Goal: Task Accomplishment & Management: Manage account settings

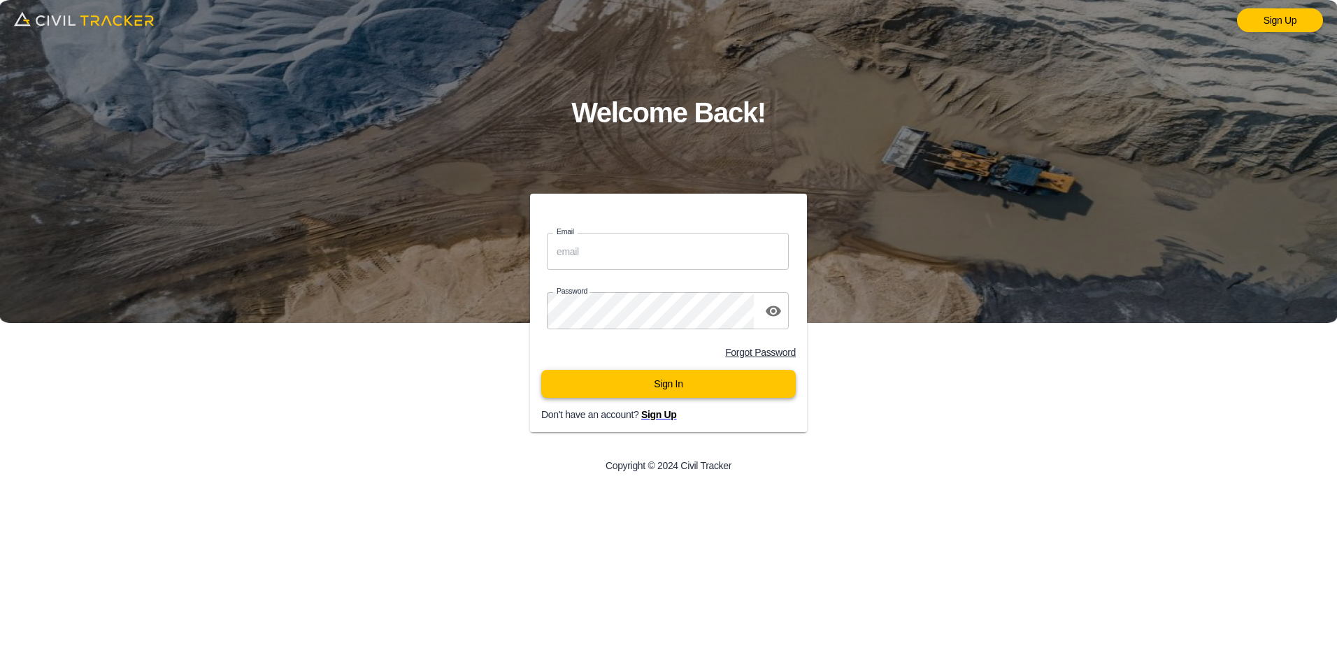
type input "[EMAIL_ADDRESS][DOMAIN_NAME]"
click at [594, 394] on button "Sign In" at bounding box center [668, 384] width 255 height 28
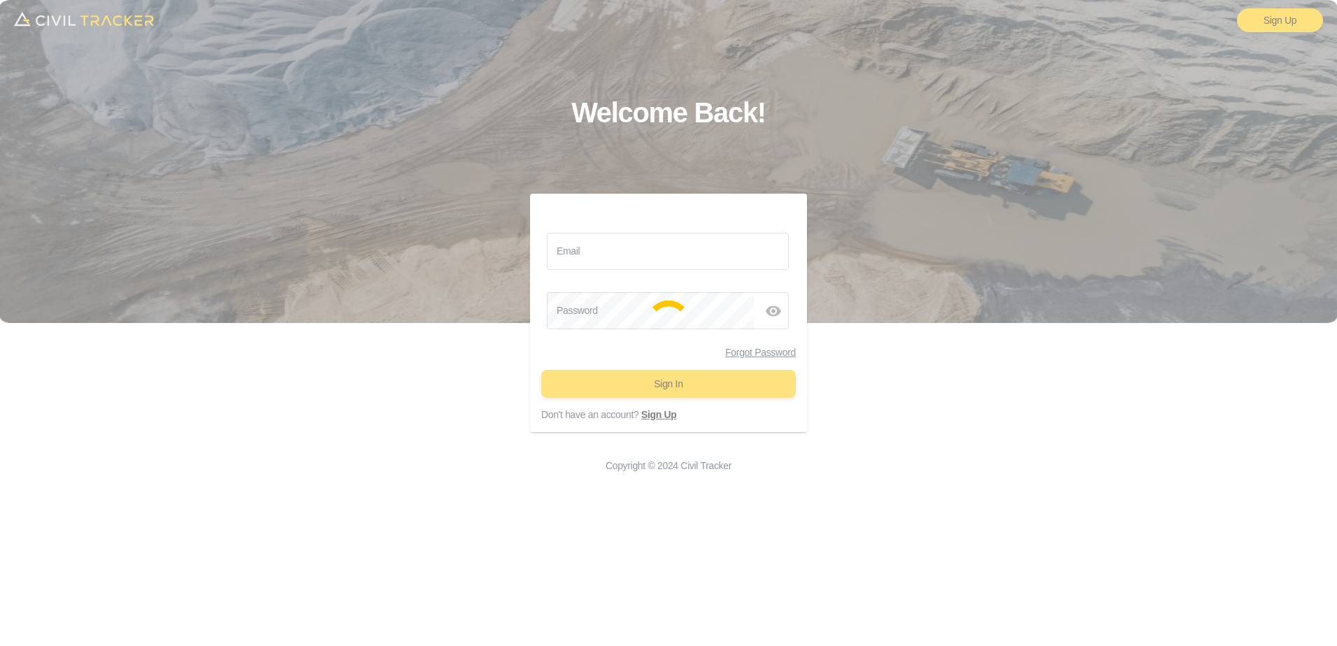
type input "mmcnary@county.camrose.ab.ca"
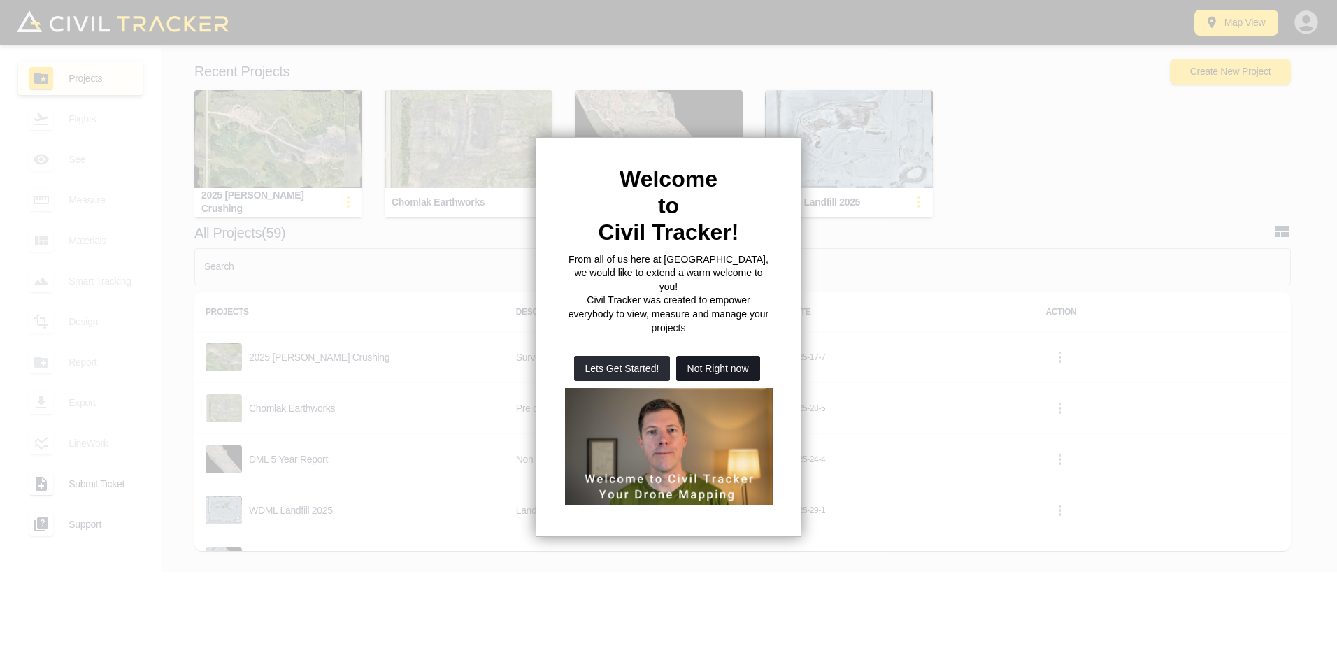
click at [727, 356] on button "Not Right now" at bounding box center [718, 368] width 84 height 25
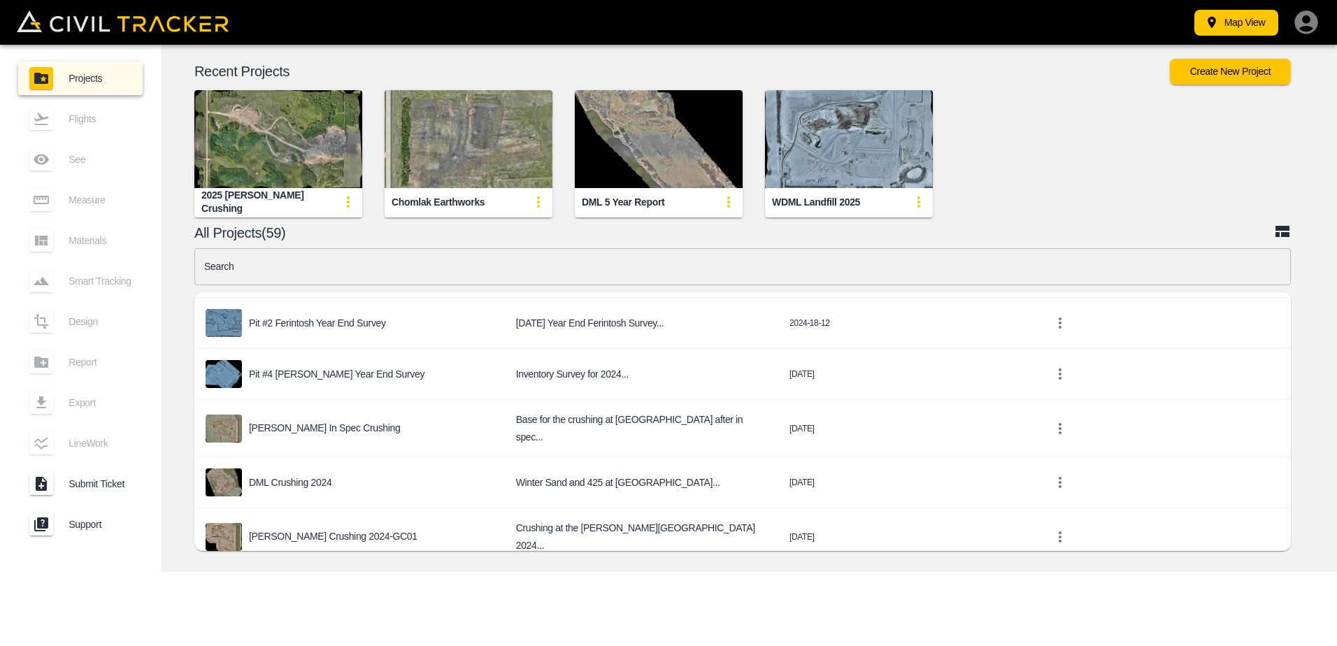
scroll to position [350, 0]
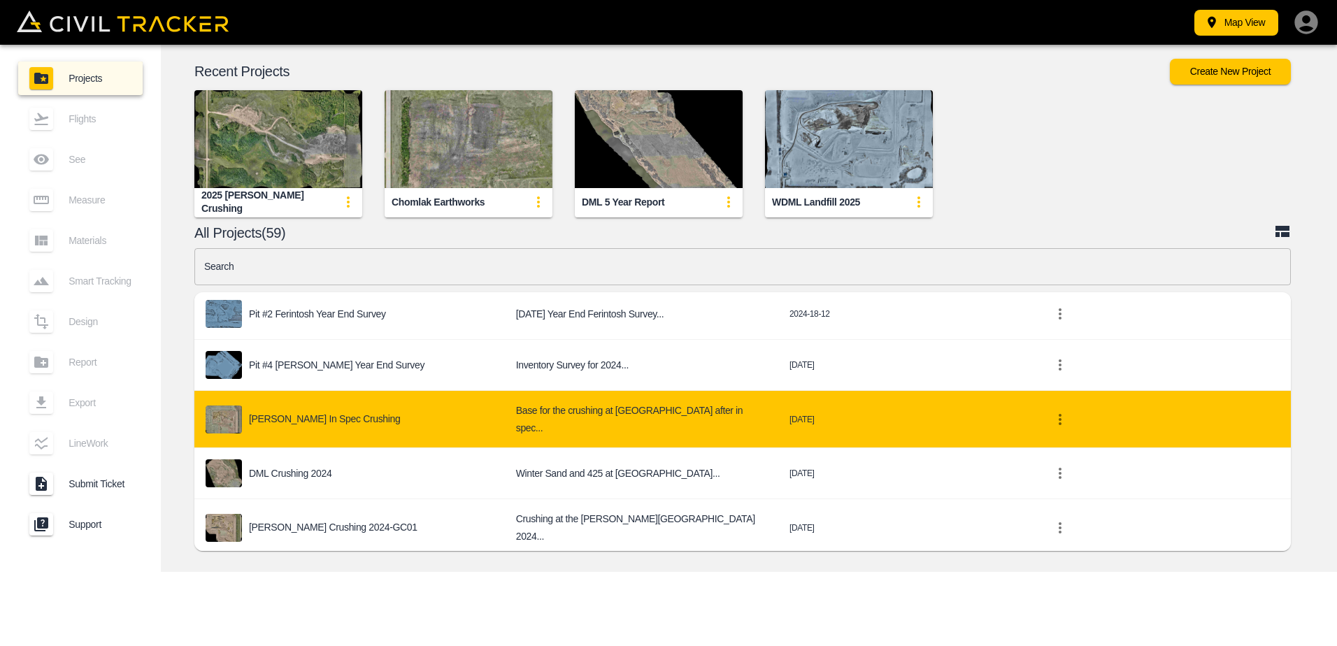
click at [313, 415] on p "[PERSON_NAME] In Spec Crushing" at bounding box center [325, 418] width 152 height 11
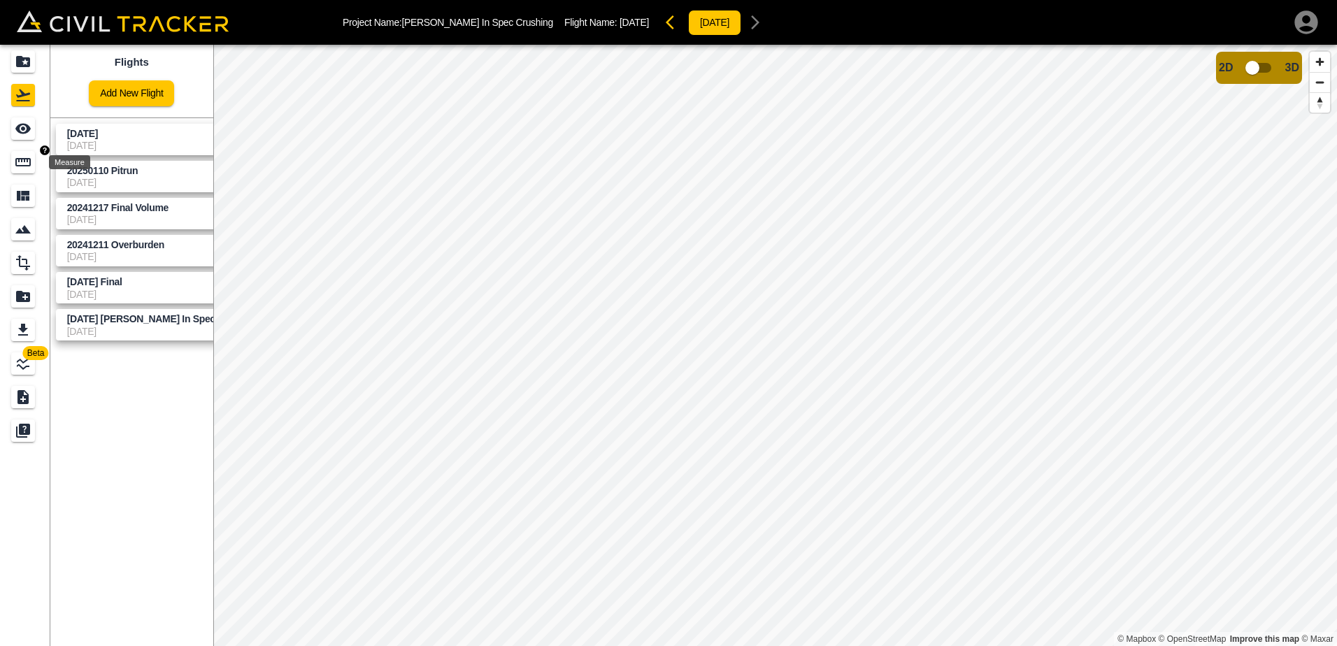
click at [22, 164] on icon "Measure" at bounding box center [23, 162] width 17 height 17
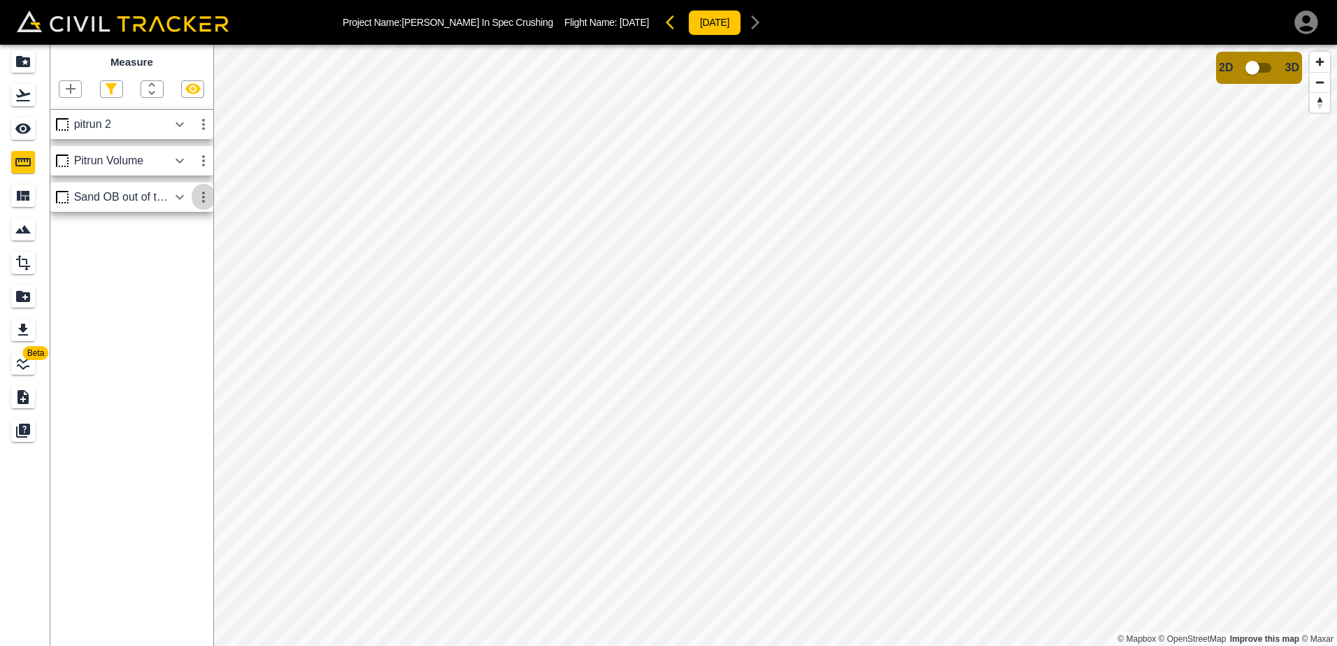
click at [201, 197] on icon "button" at bounding box center [203, 197] width 17 height 17
click at [178, 250] on h6 "Edit" at bounding box center [190, 251] width 28 height 8
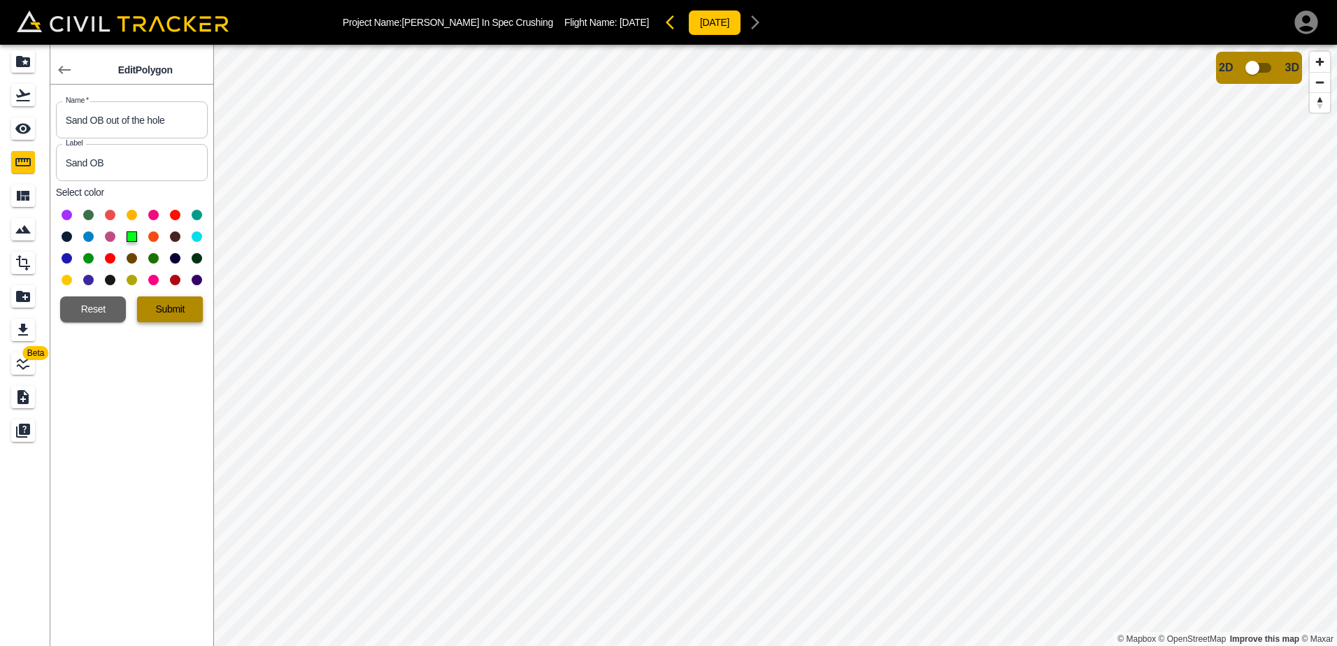
click at [185, 312] on button "Submit" at bounding box center [170, 310] width 66 height 26
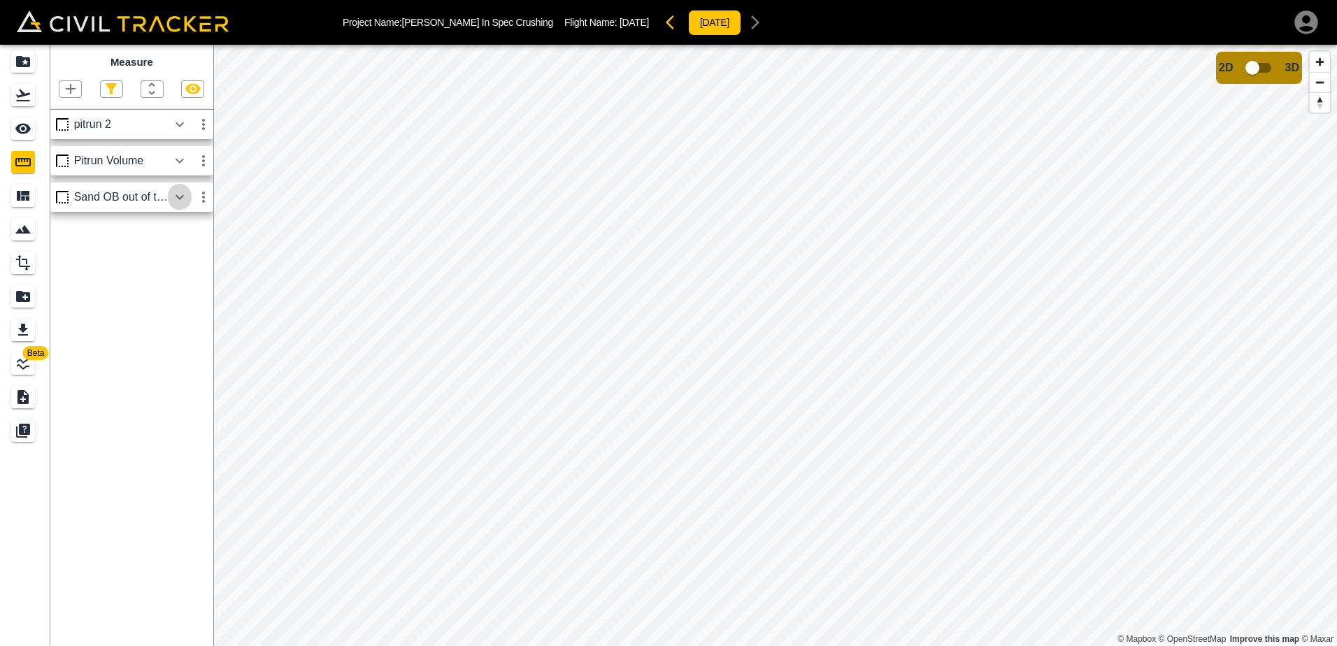
click at [187, 200] on icon "button" at bounding box center [179, 197] width 17 height 17
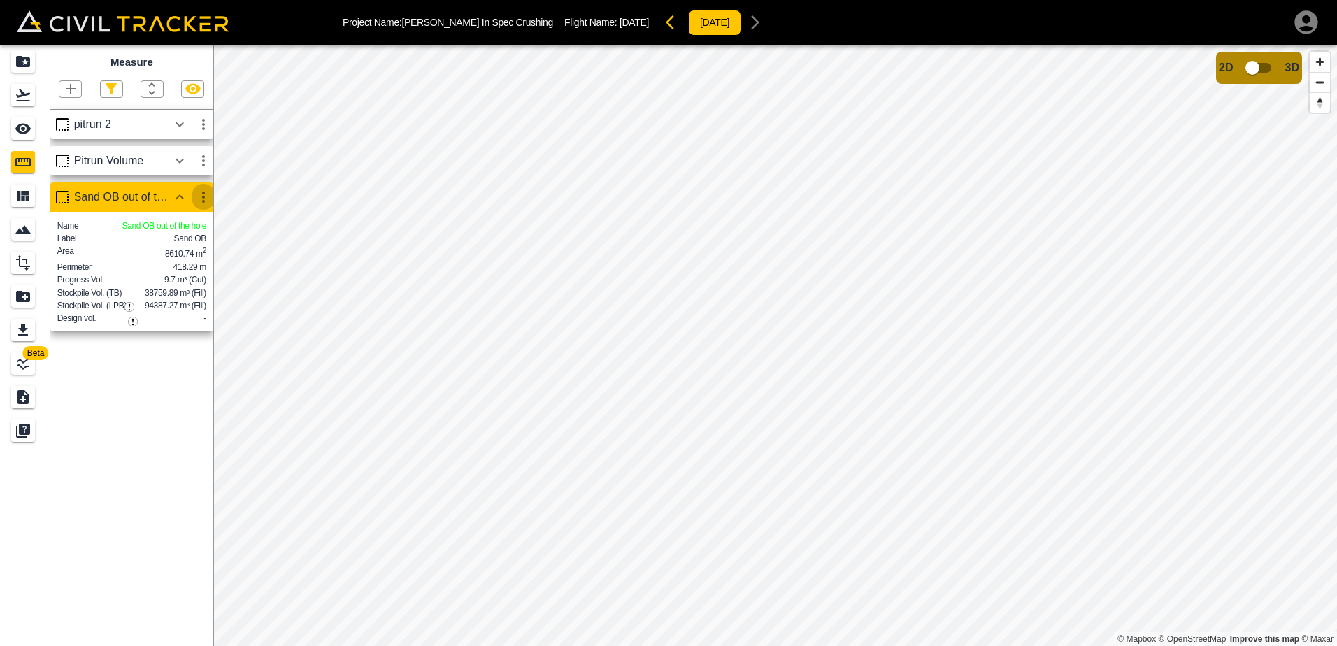
click at [208, 200] on icon "button" at bounding box center [203, 197] width 17 height 17
click at [182, 250] on h6 "Edit" at bounding box center [190, 251] width 28 height 8
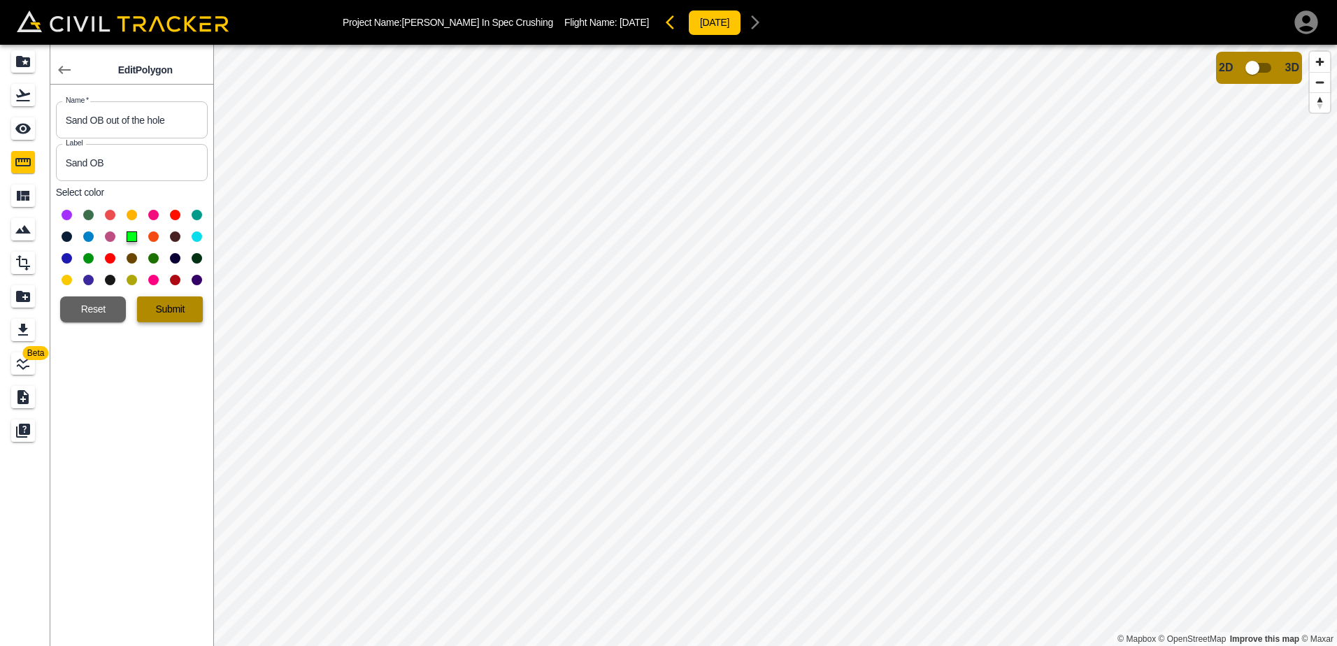
click at [180, 304] on button "Submit" at bounding box center [170, 310] width 66 height 26
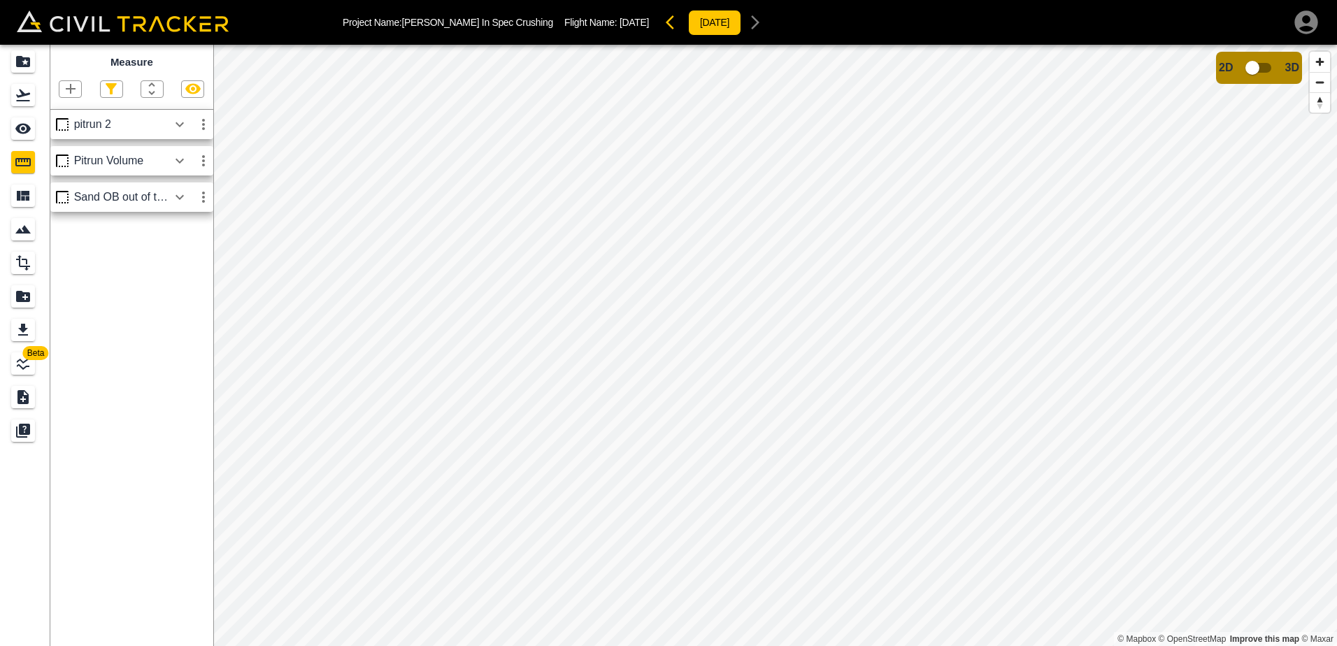
click at [178, 198] on icon "button" at bounding box center [180, 196] width 8 height 5
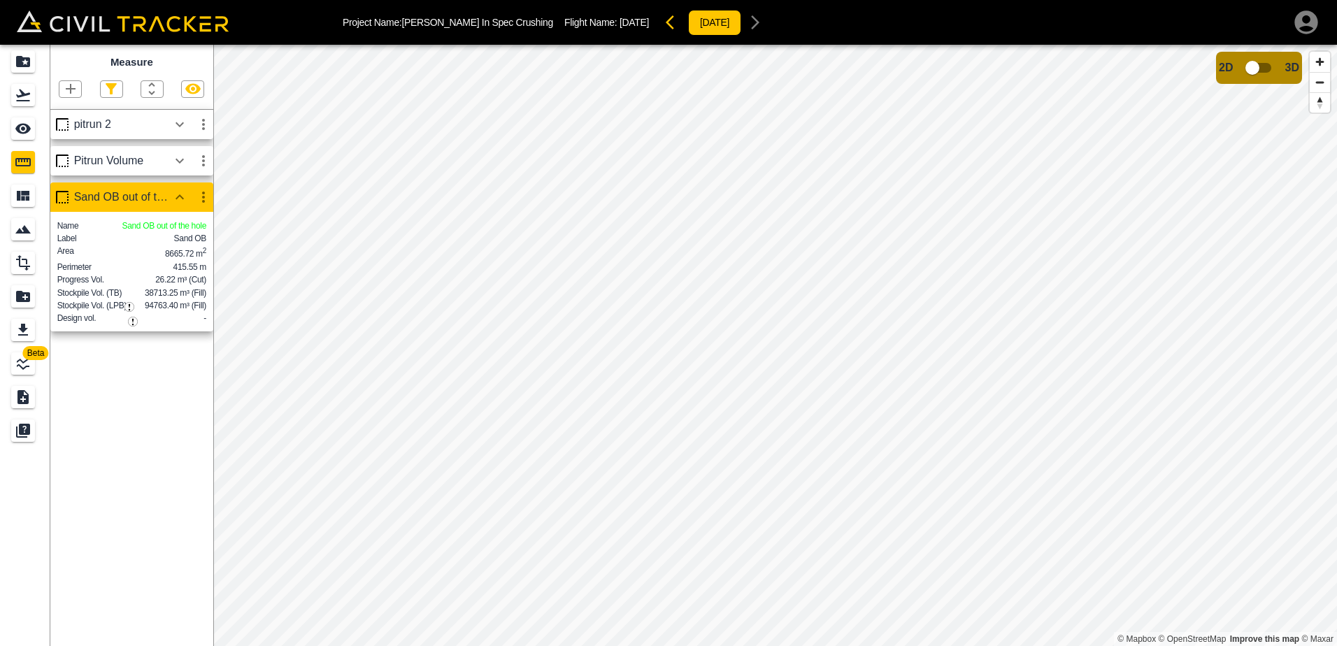
click at [201, 201] on icon "button" at bounding box center [203, 197] width 17 height 17
click at [185, 250] on h6 "Edit" at bounding box center [190, 251] width 28 height 8
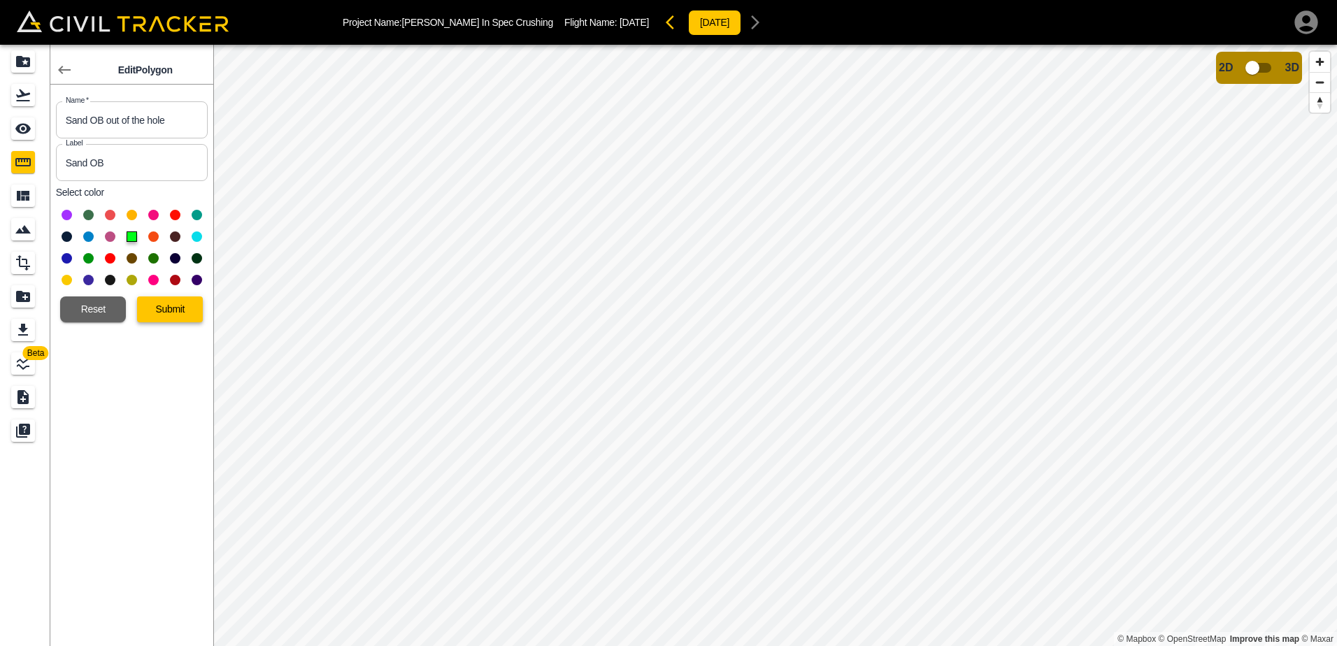
click at [188, 310] on button "Submit" at bounding box center [170, 310] width 66 height 26
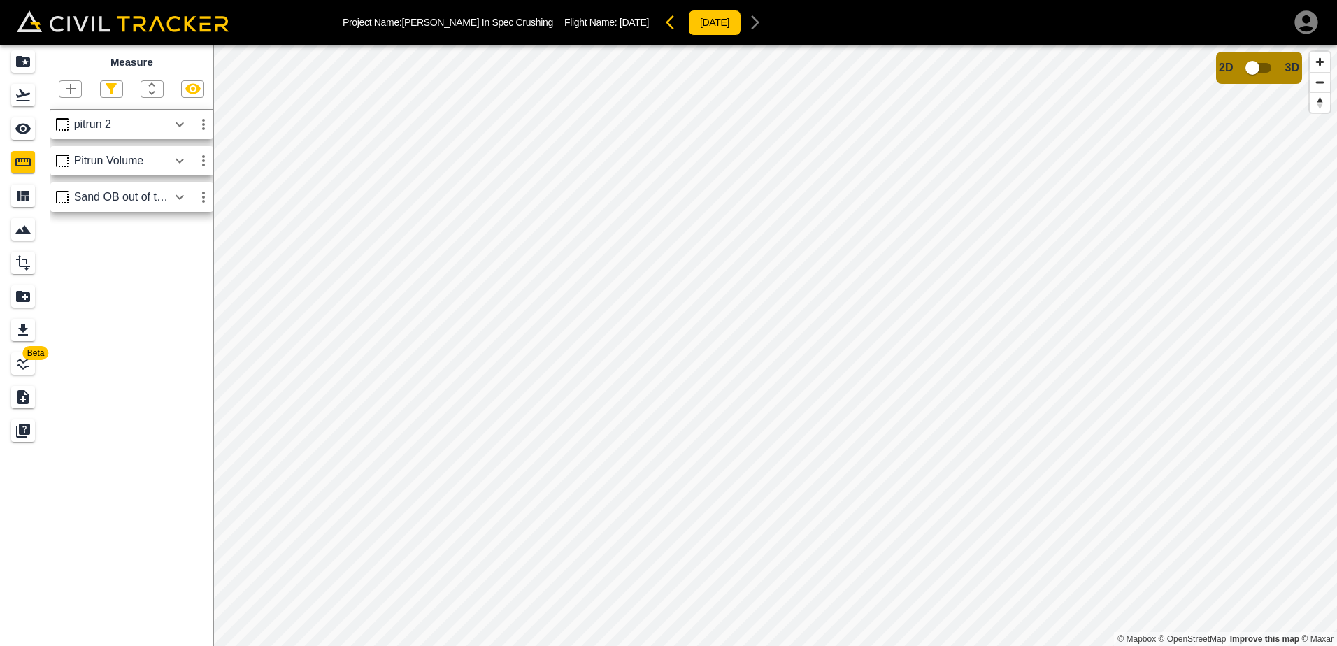
click at [183, 198] on icon "button" at bounding box center [180, 196] width 8 height 5
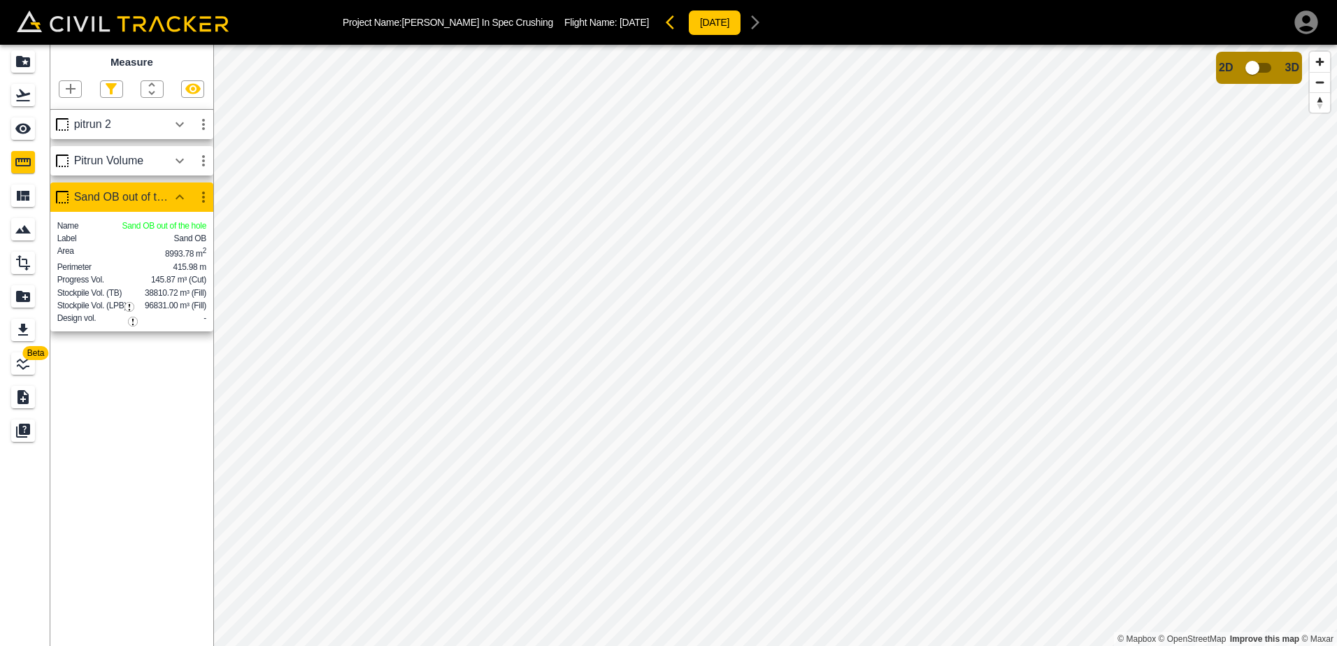
click at [203, 203] on icon "button" at bounding box center [203, 197] width 3 height 11
click at [186, 250] on h6 "Edit" at bounding box center [190, 251] width 28 height 8
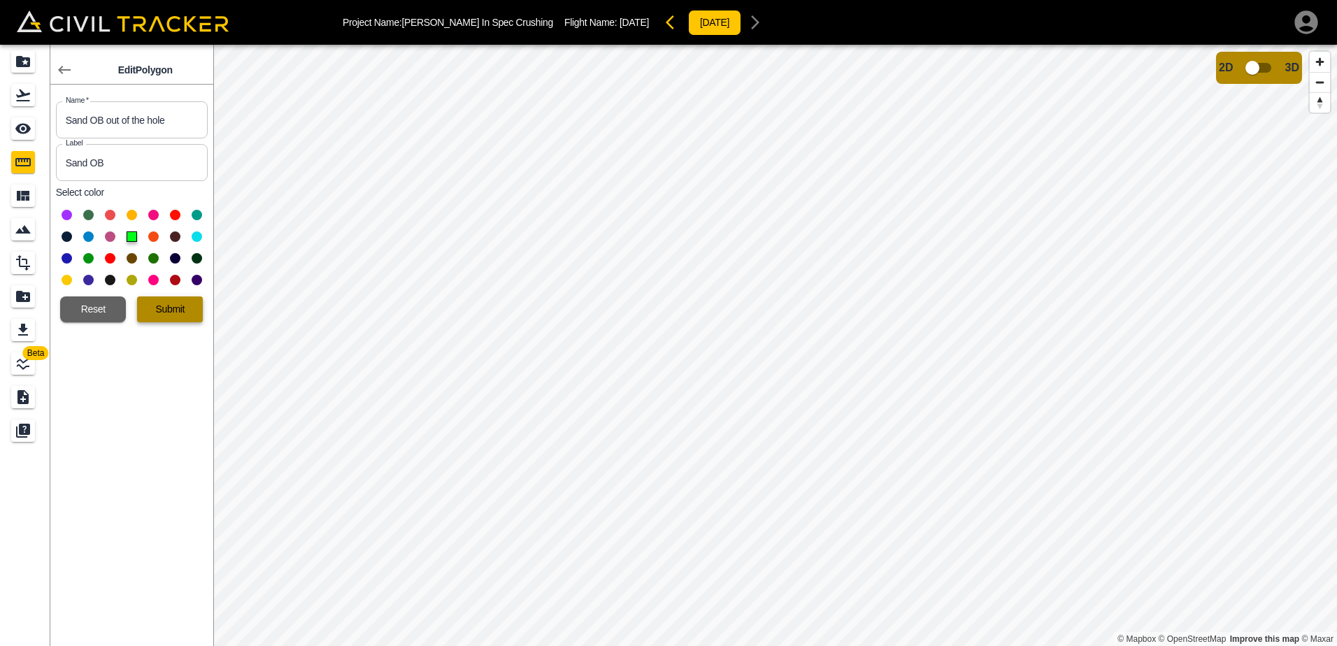
click at [198, 309] on button "Submit" at bounding box center [170, 310] width 66 height 26
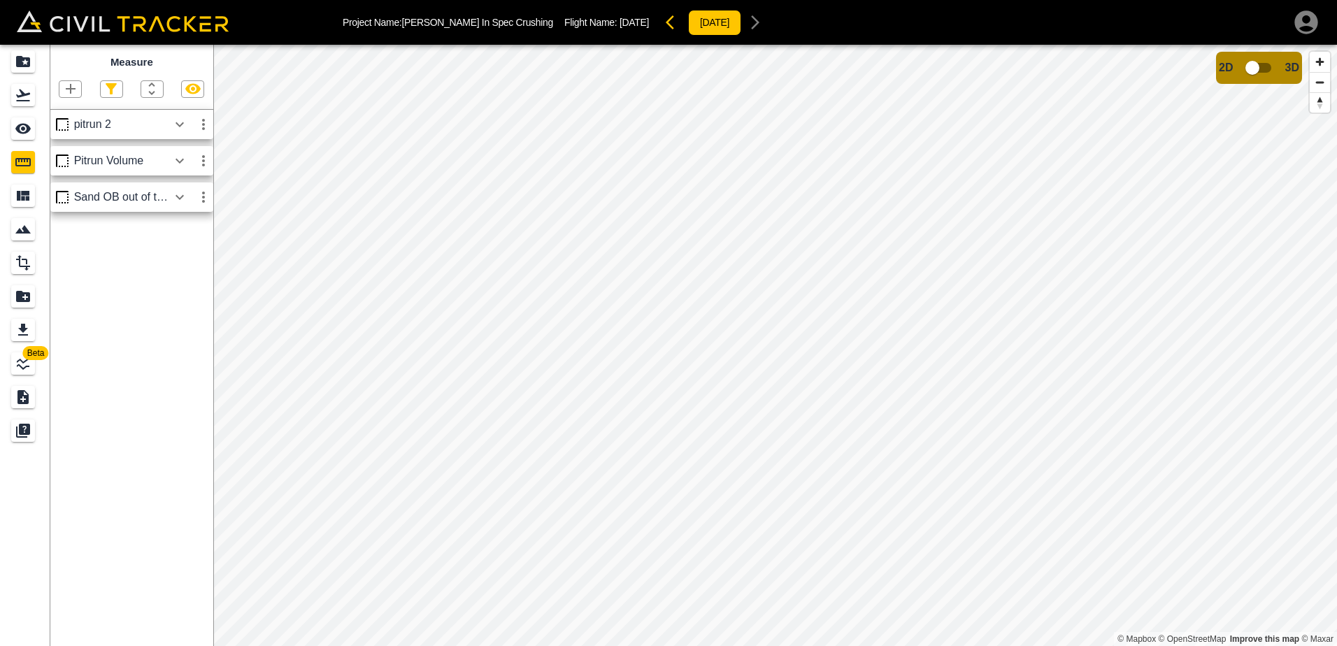
click at [180, 197] on icon "button" at bounding box center [179, 197] width 17 height 17
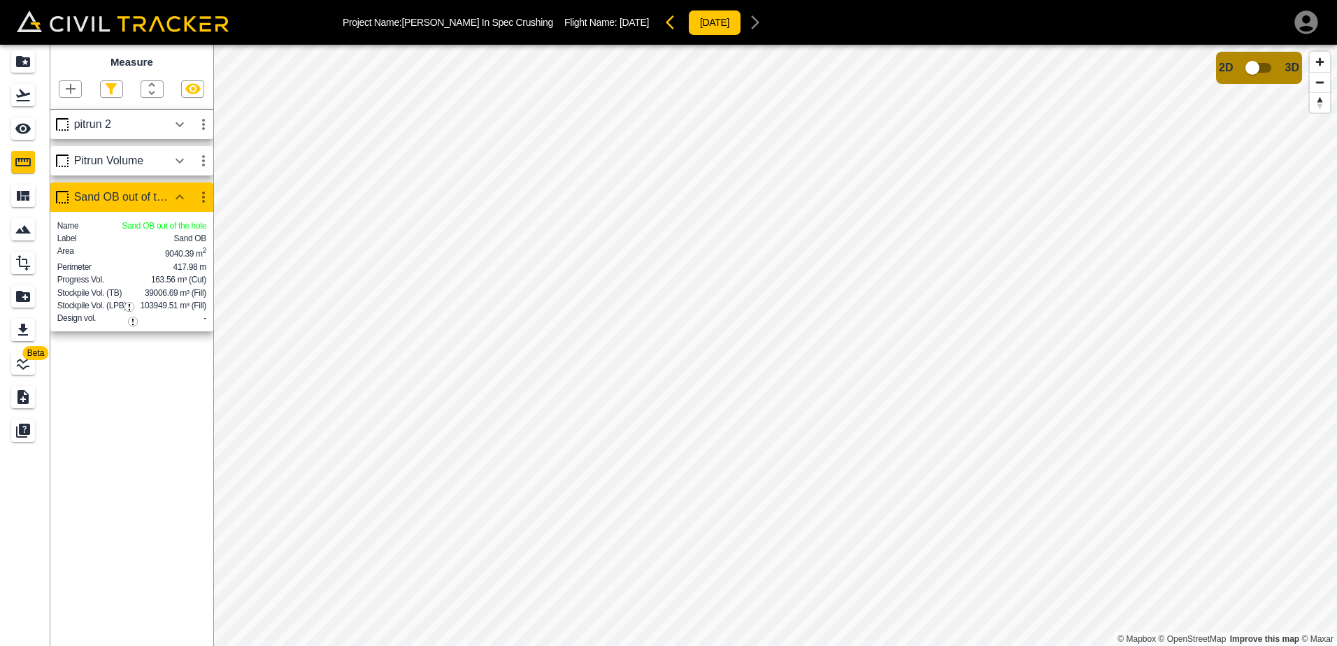
click at [202, 196] on icon "button" at bounding box center [203, 197] width 17 height 17
click at [184, 252] on h6 "Edit" at bounding box center [190, 251] width 28 height 8
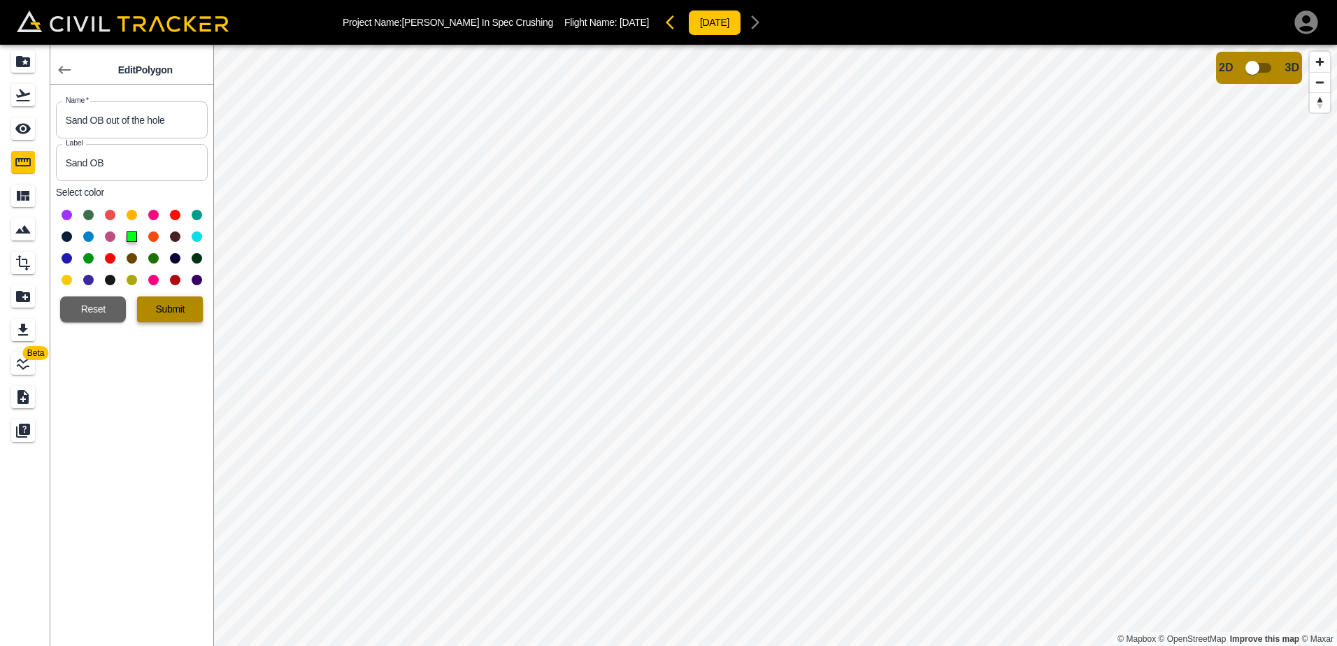
click at [176, 306] on button "Submit" at bounding box center [170, 310] width 66 height 26
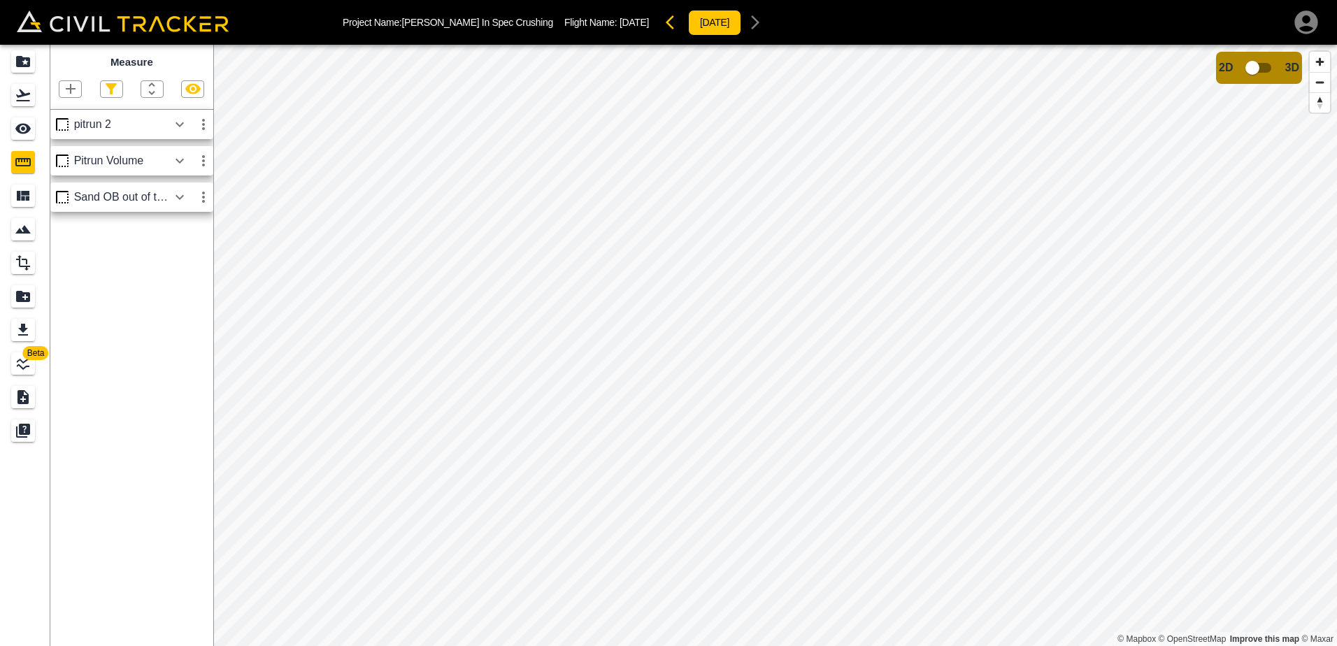
click at [178, 200] on icon "button" at bounding box center [179, 197] width 17 height 17
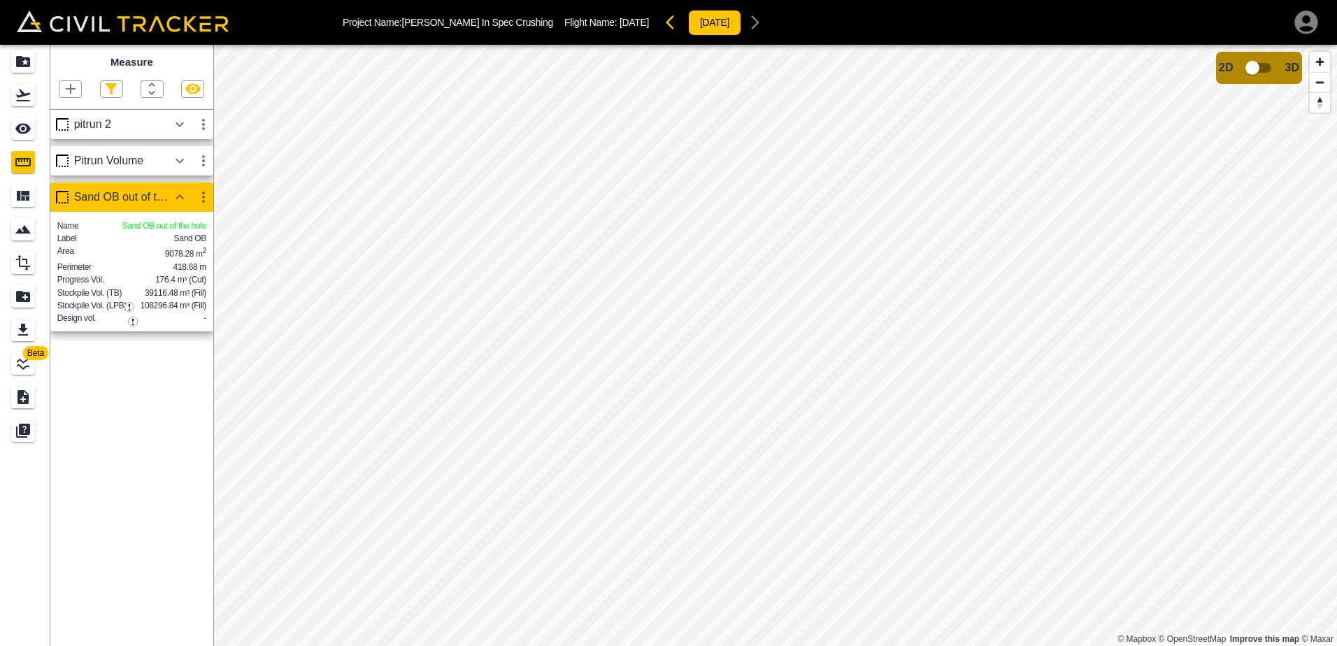
click at [205, 200] on icon "button" at bounding box center [203, 197] width 17 height 17
click at [187, 251] on h6 "Edit" at bounding box center [190, 251] width 28 height 8
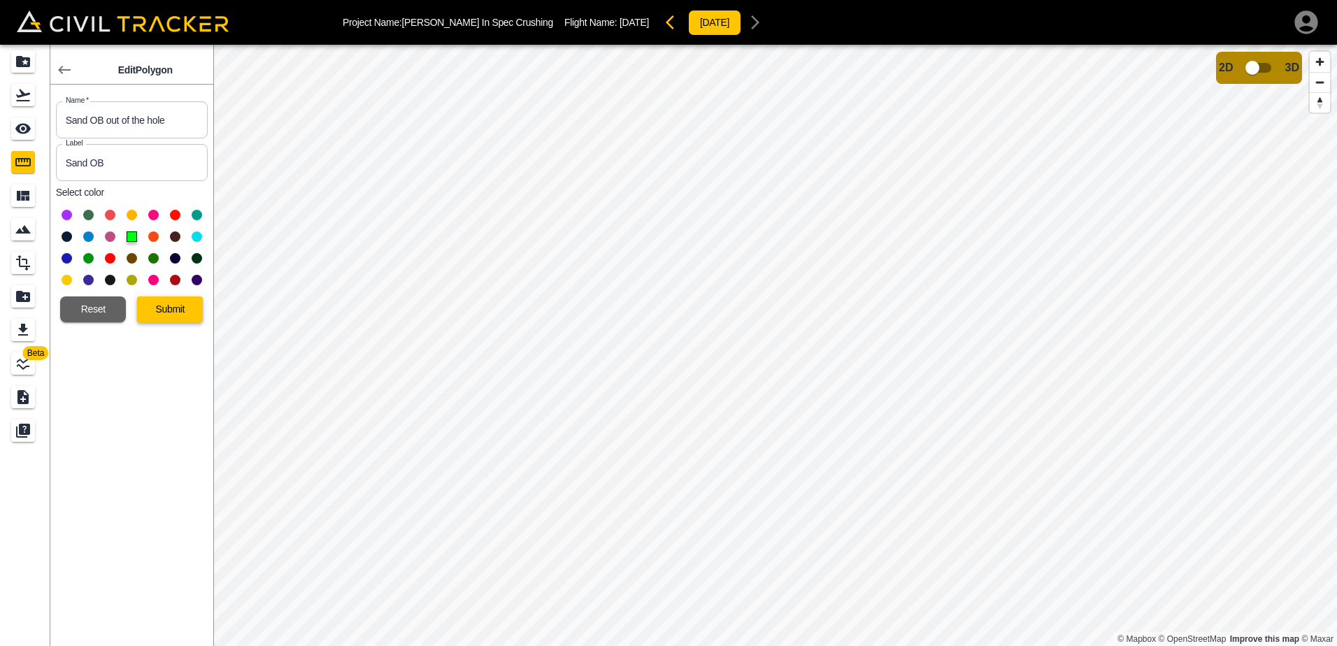
click at [189, 306] on button "Submit" at bounding box center [170, 310] width 66 height 26
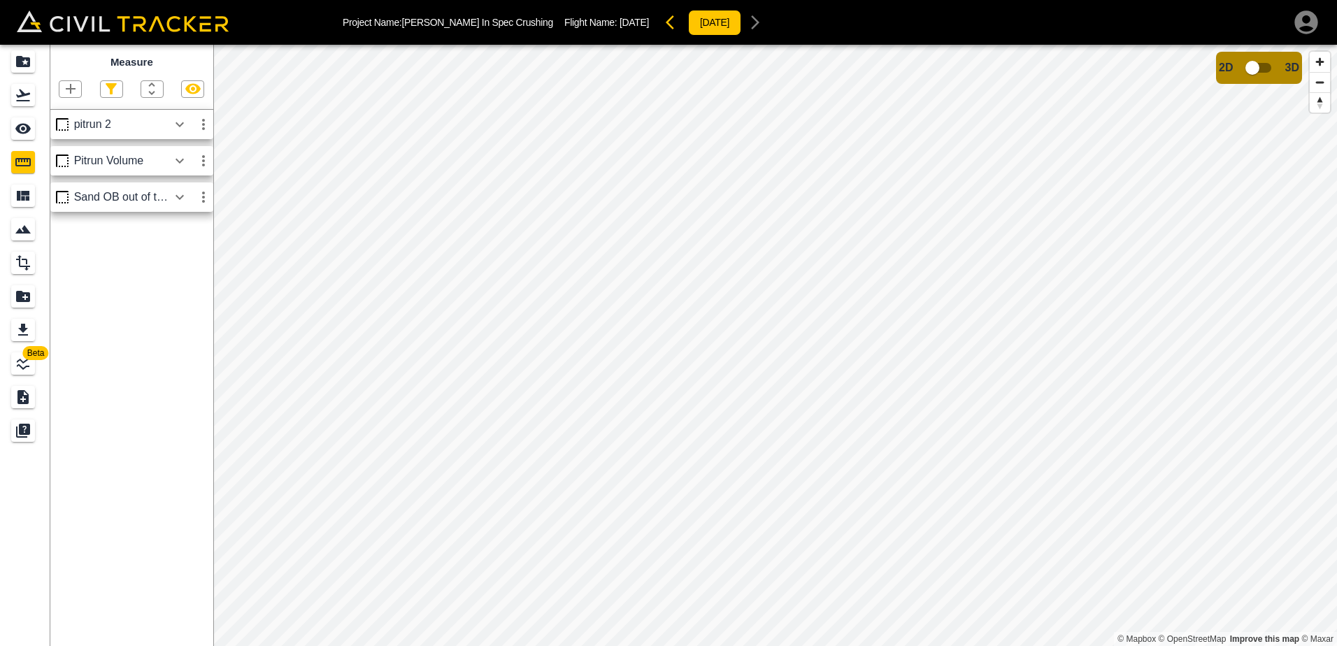
click at [180, 198] on icon "button" at bounding box center [179, 197] width 17 height 17
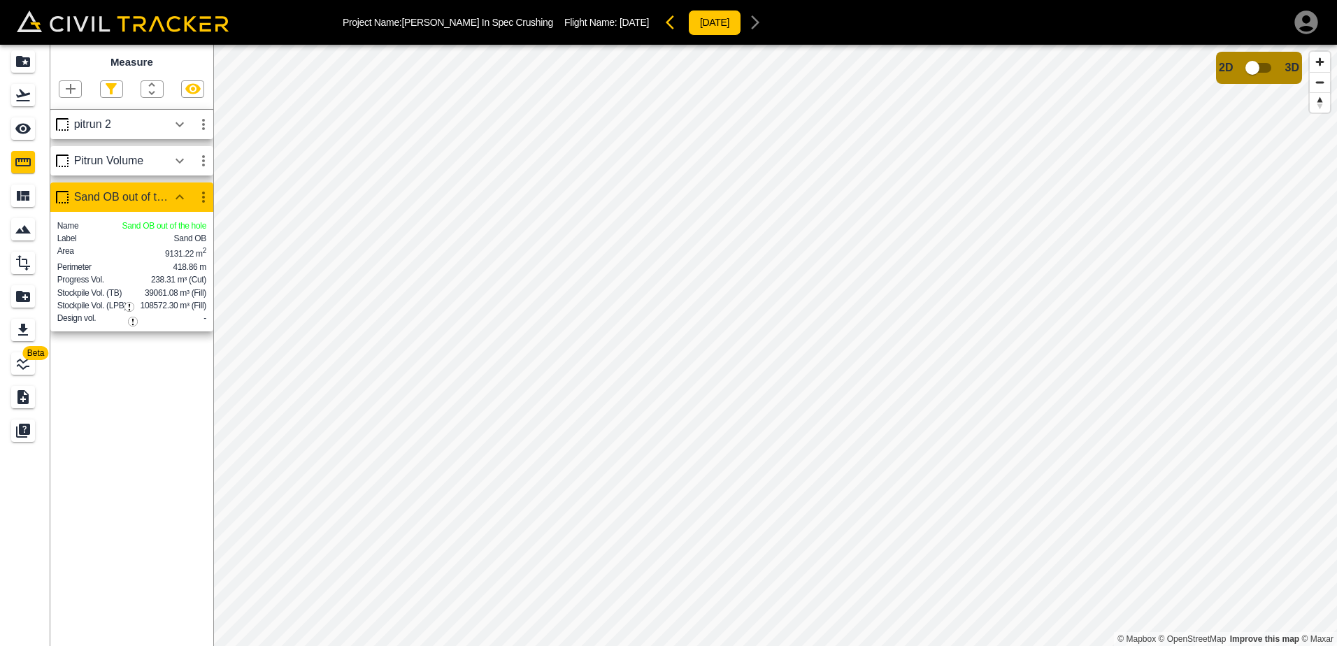
click at [202, 199] on icon "button" at bounding box center [203, 197] width 17 height 17
click at [182, 250] on h6 "Edit" at bounding box center [190, 251] width 28 height 8
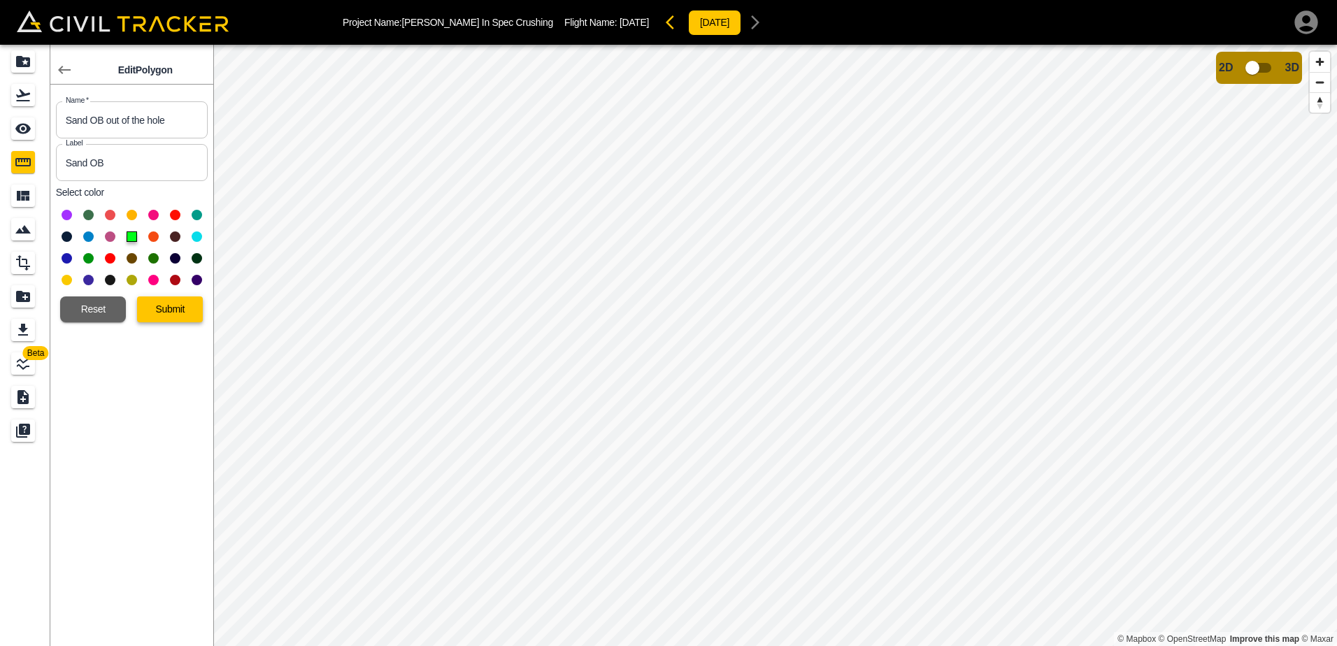
click at [171, 311] on button "Submit" at bounding box center [170, 310] width 66 height 26
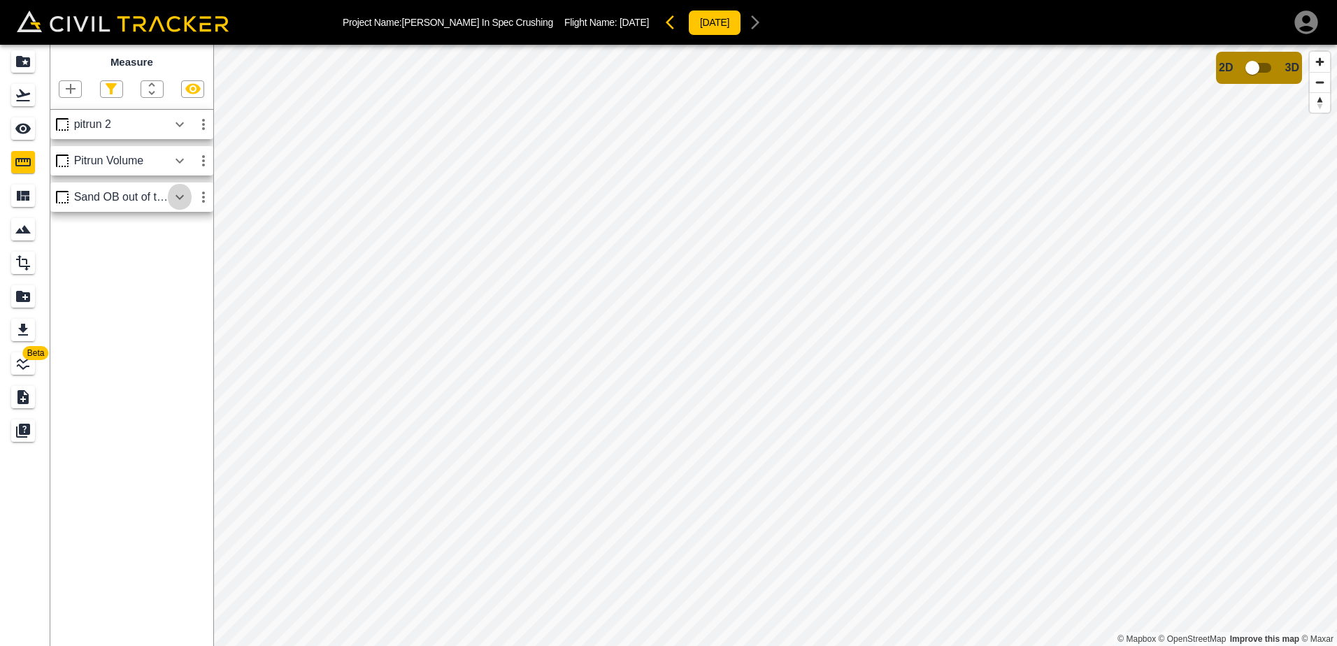
click at [178, 201] on icon "button" at bounding box center [179, 197] width 17 height 17
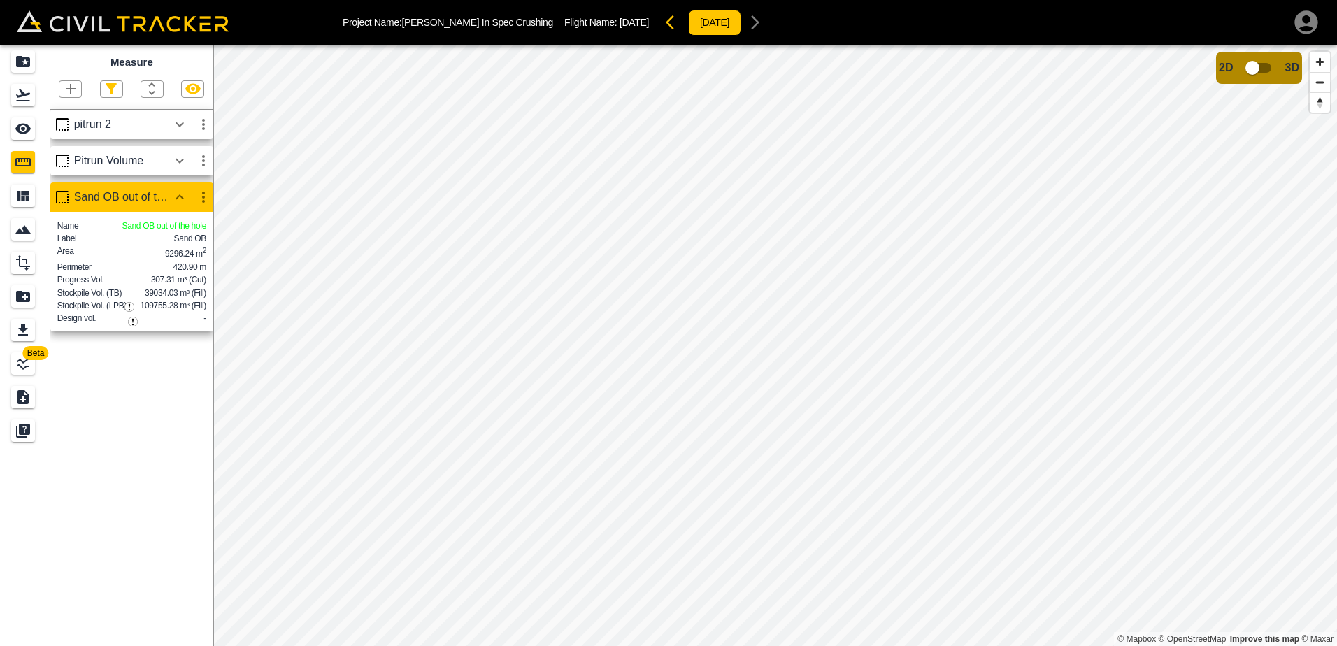
click at [190, 91] on icon "button" at bounding box center [192, 89] width 15 height 10
click at [192, 88] on icon "button" at bounding box center [193, 88] width 17 height 17
click at [17, 126] on icon "See" at bounding box center [23, 128] width 17 height 17
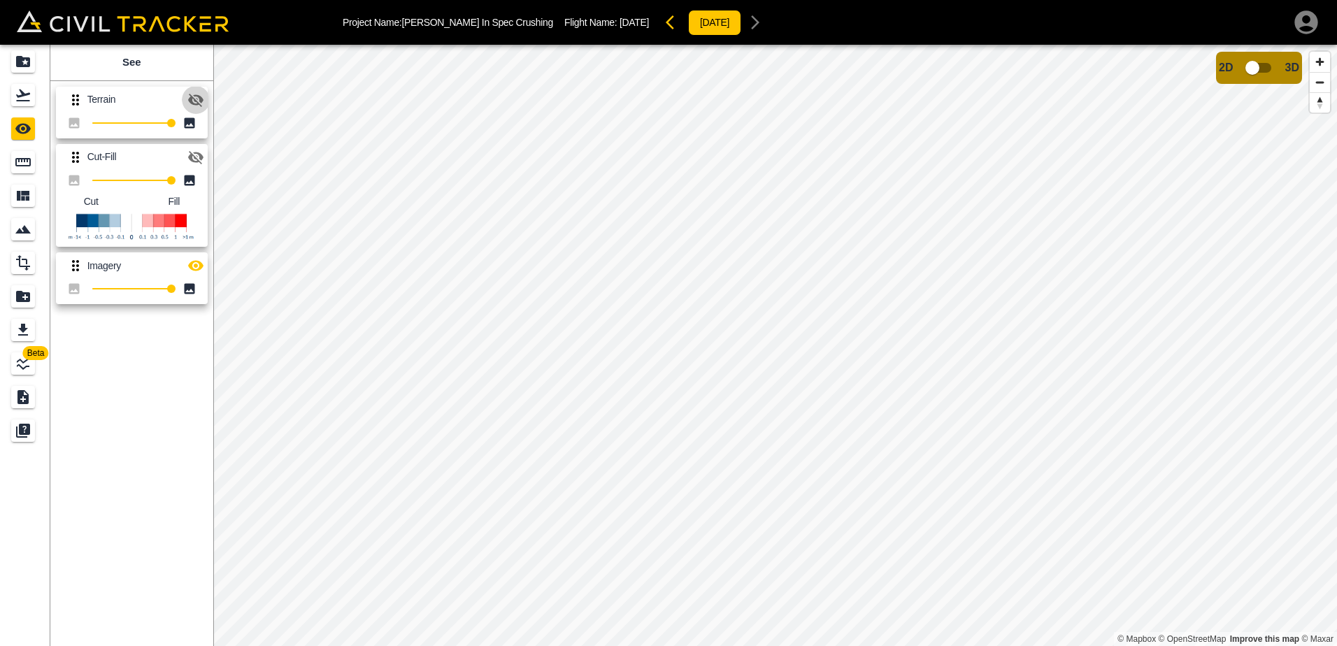
click at [198, 98] on icon "button" at bounding box center [195, 100] width 17 height 17
click at [25, 164] on icon "Measure" at bounding box center [23, 162] width 17 height 17
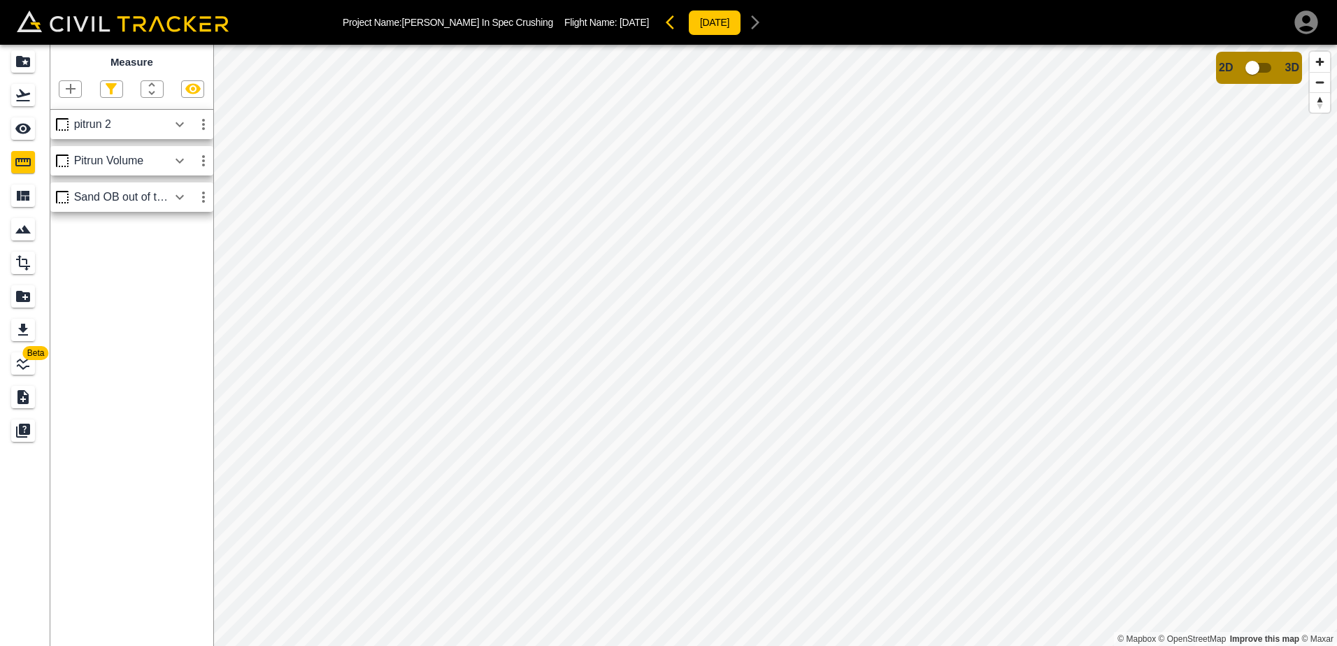
click at [176, 200] on icon "button" at bounding box center [179, 197] width 17 height 17
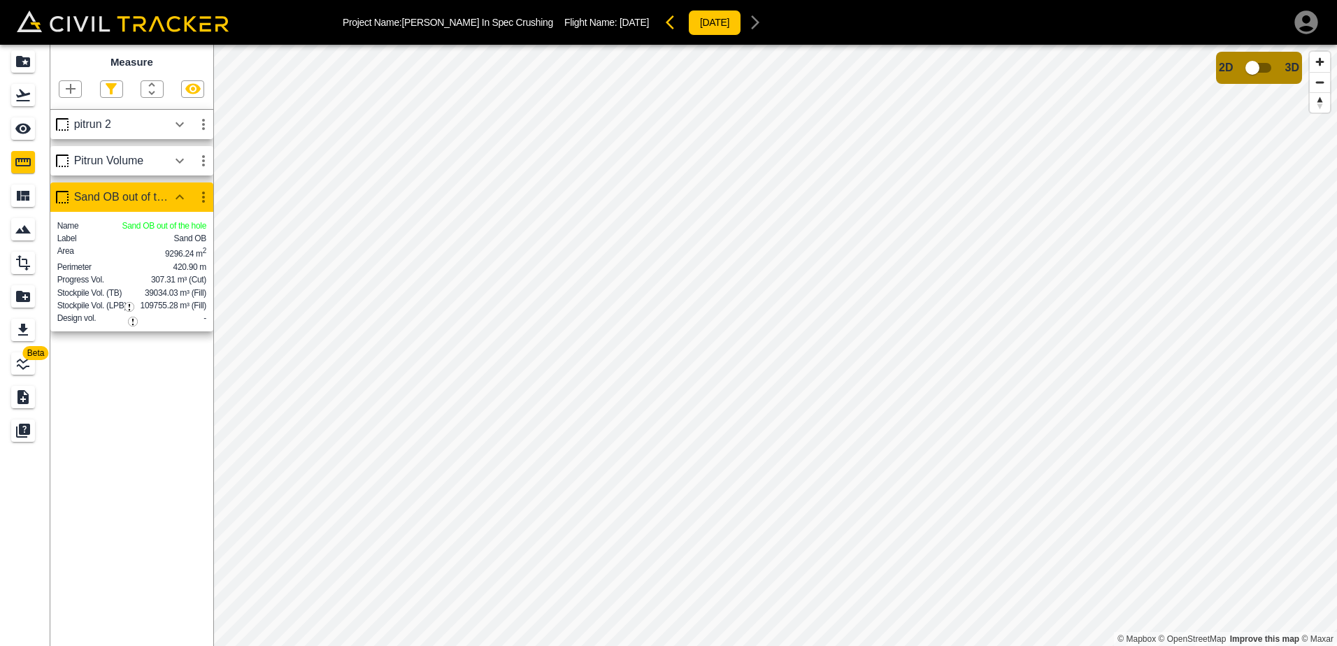
click at [206, 206] on icon "button" at bounding box center [203, 197] width 17 height 17
click at [185, 255] on h6 "Edit" at bounding box center [190, 251] width 28 height 8
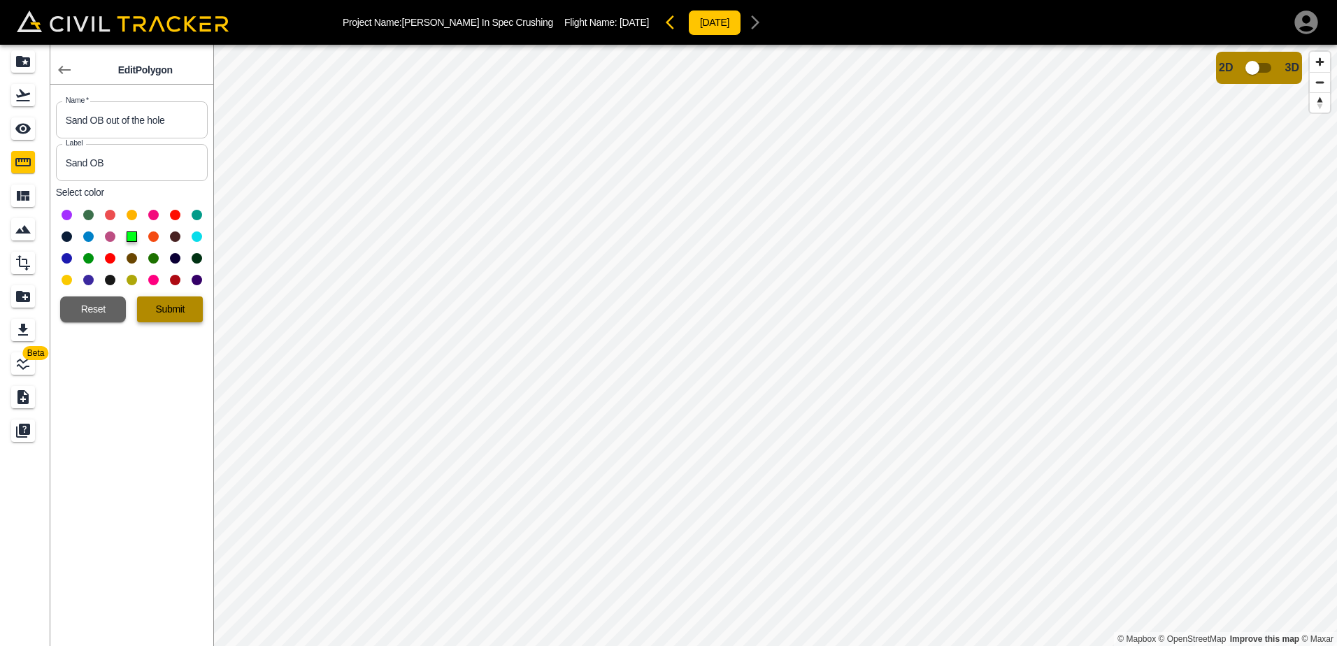
click at [165, 311] on button "Submit" at bounding box center [170, 310] width 66 height 26
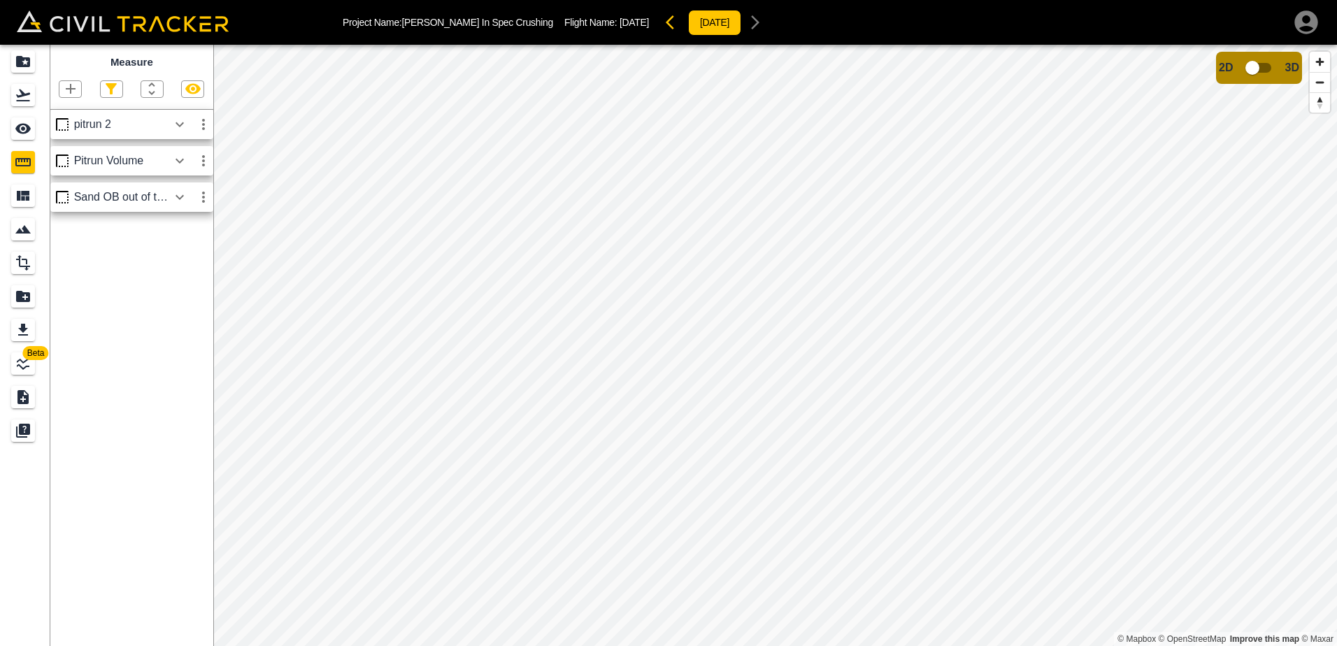
click at [182, 197] on icon "button" at bounding box center [179, 197] width 17 height 17
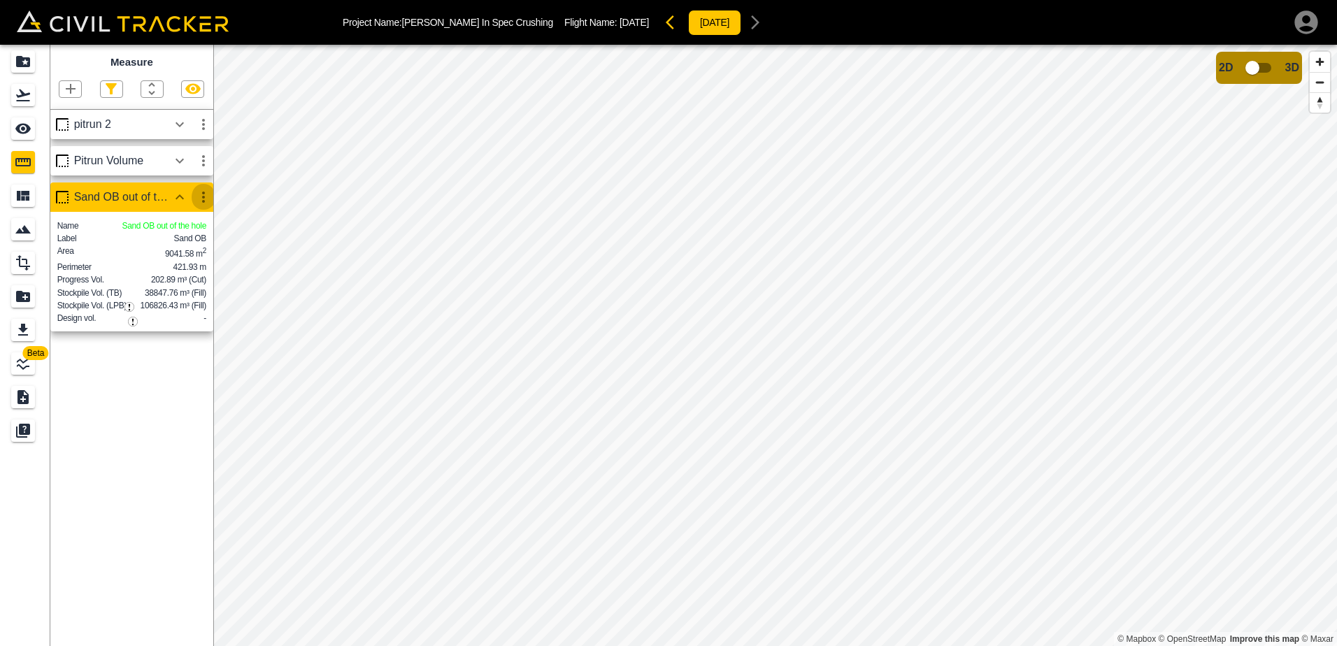
click at [202, 199] on icon "button" at bounding box center [203, 197] width 17 height 17
click at [186, 250] on h6 "Edit" at bounding box center [190, 251] width 28 height 8
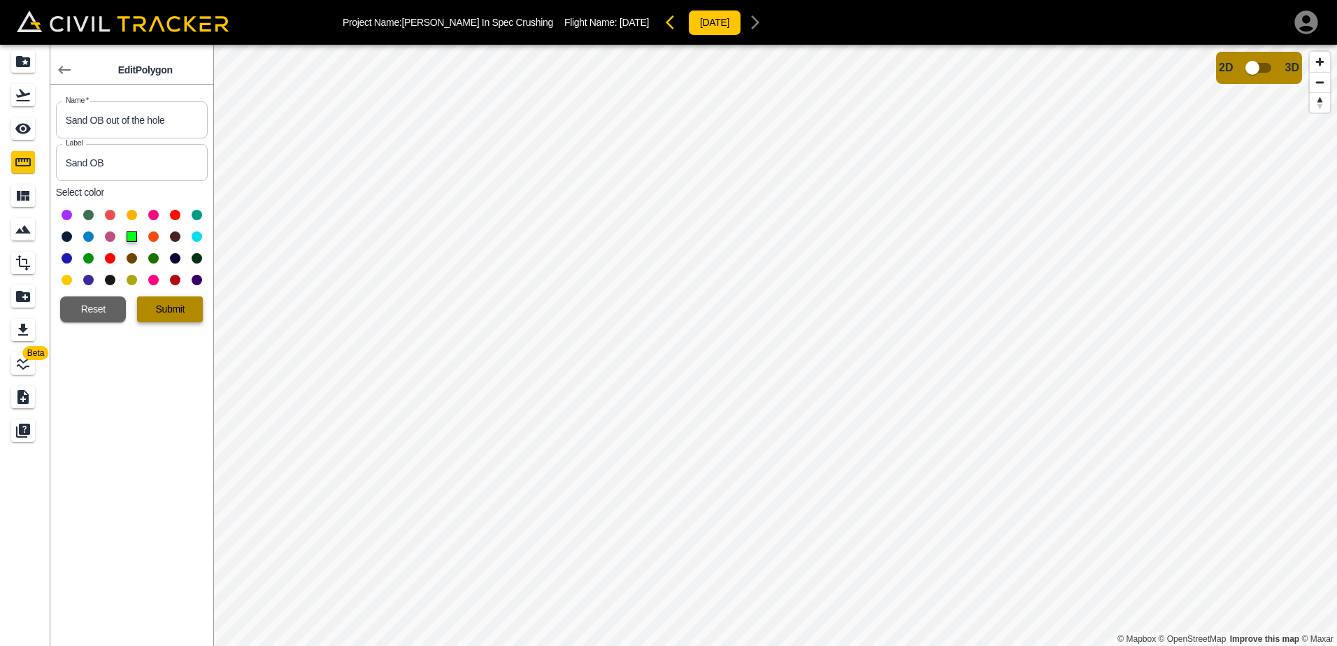
click at [187, 306] on button "Submit" at bounding box center [170, 310] width 66 height 26
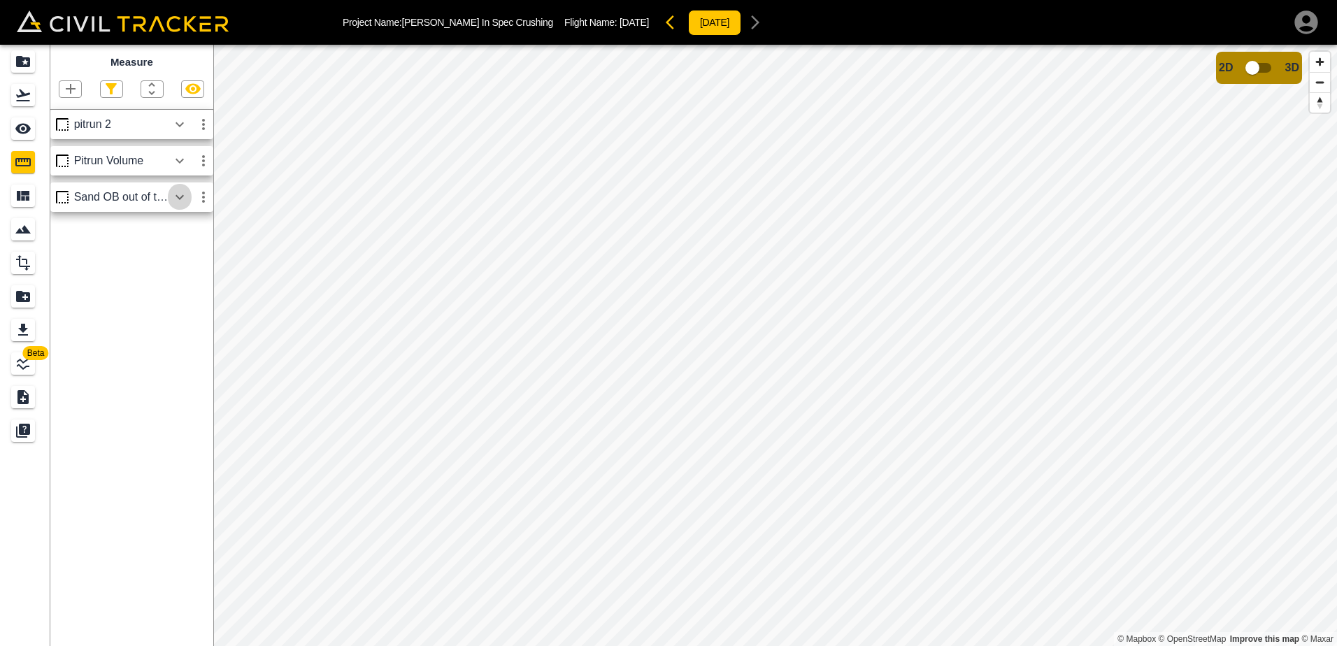
click at [182, 196] on icon "button" at bounding box center [179, 197] width 17 height 17
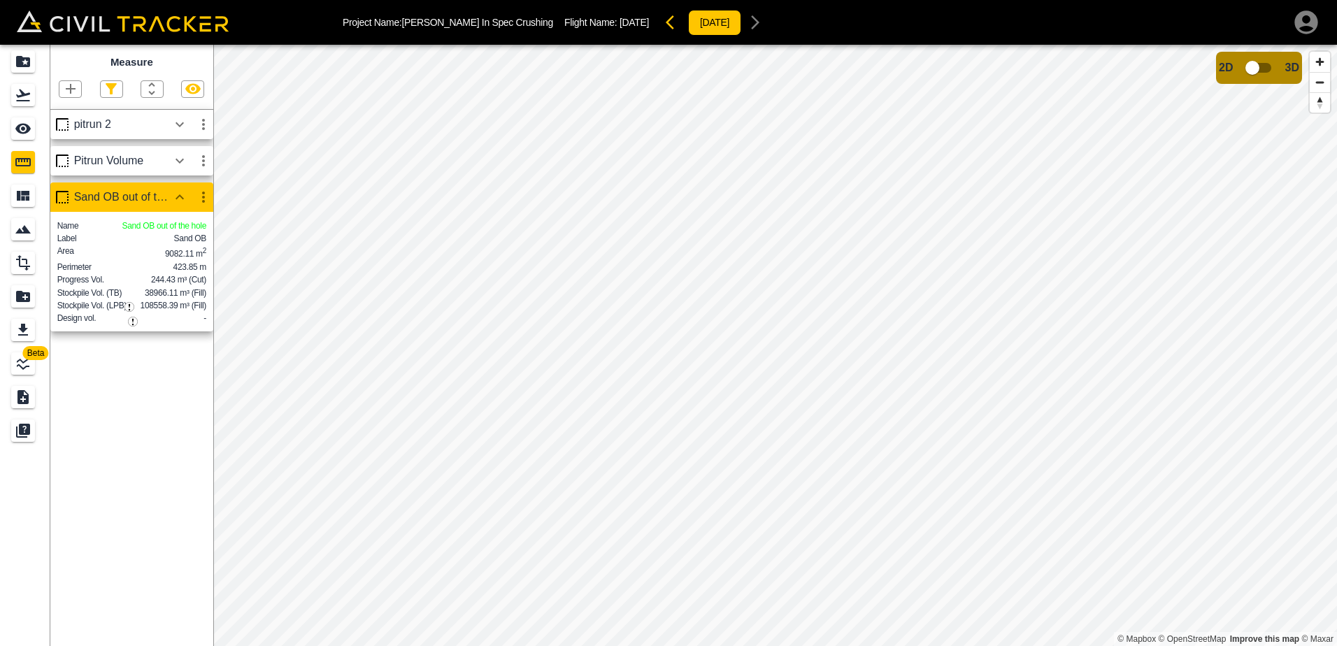
click at [204, 199] on icon "button" at bounding box center [203, 197] width 3 height 11
click at [185, 251] on h6 "Edit" at bounding box center [190, 251] width 28 height 8
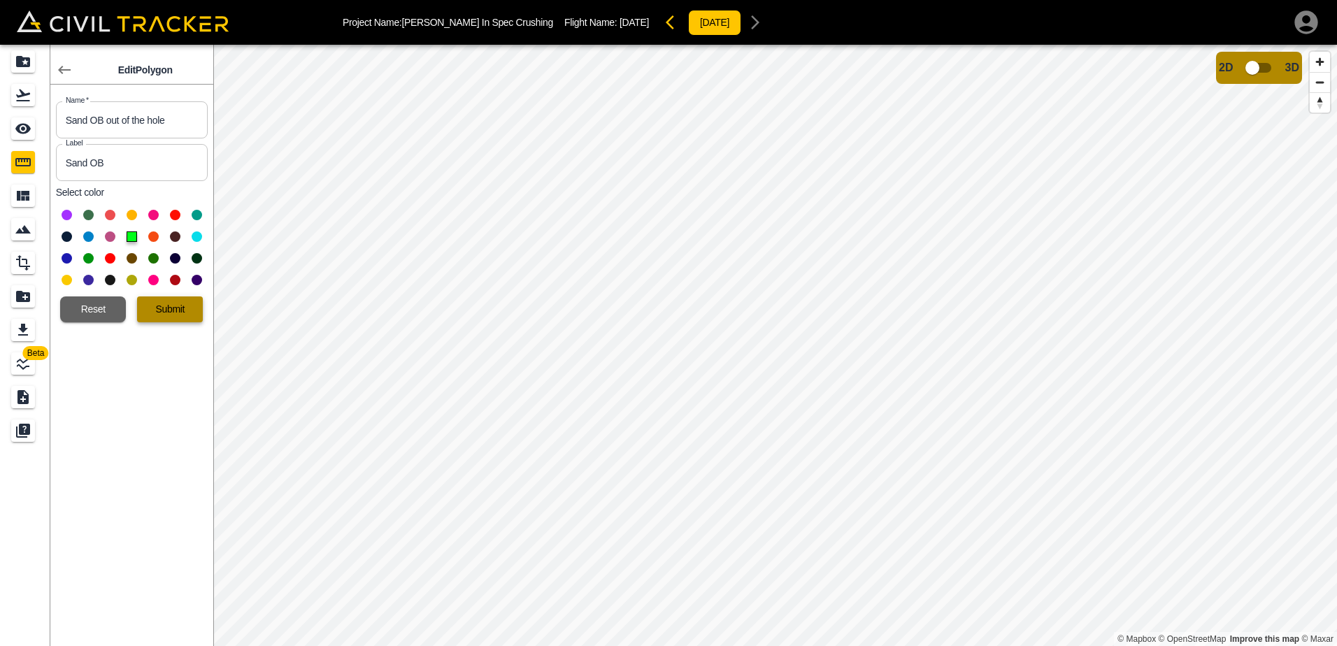
click at [183, 317] on button "Submit" at bounding box center [170, 310] width 66 height 26
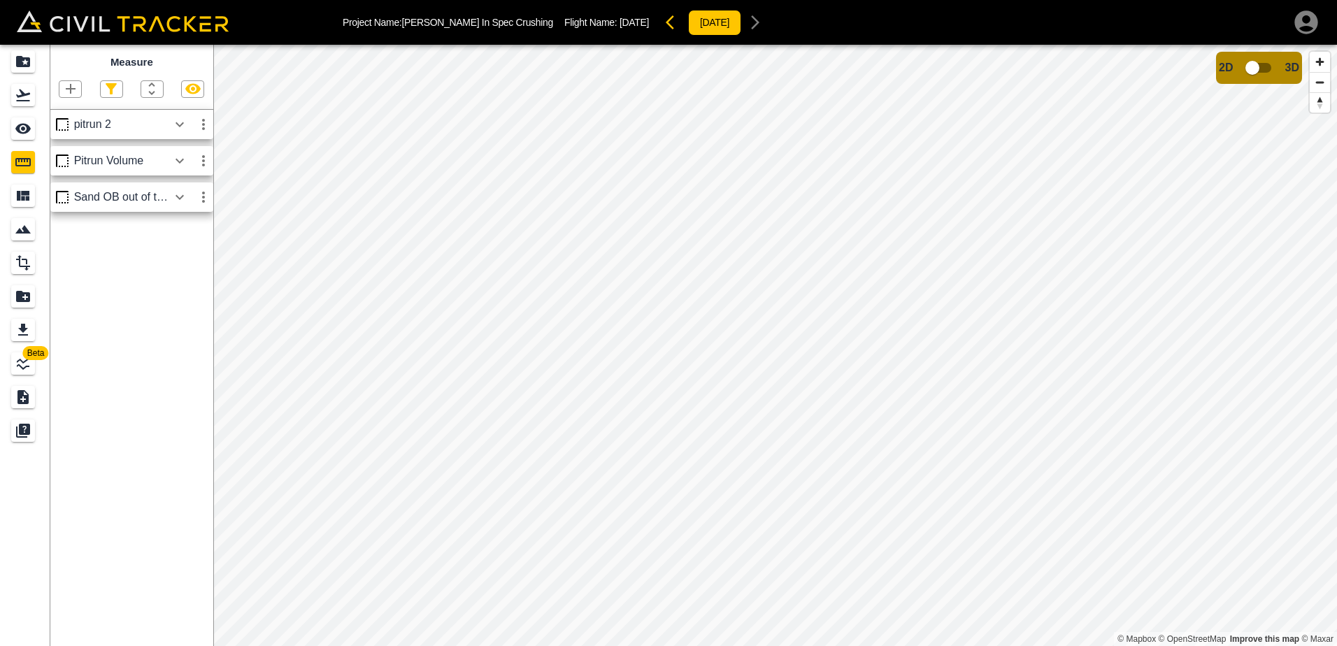
click at [183, 194] on icon "button" at bounding box center [179, 197] width 17 height 17
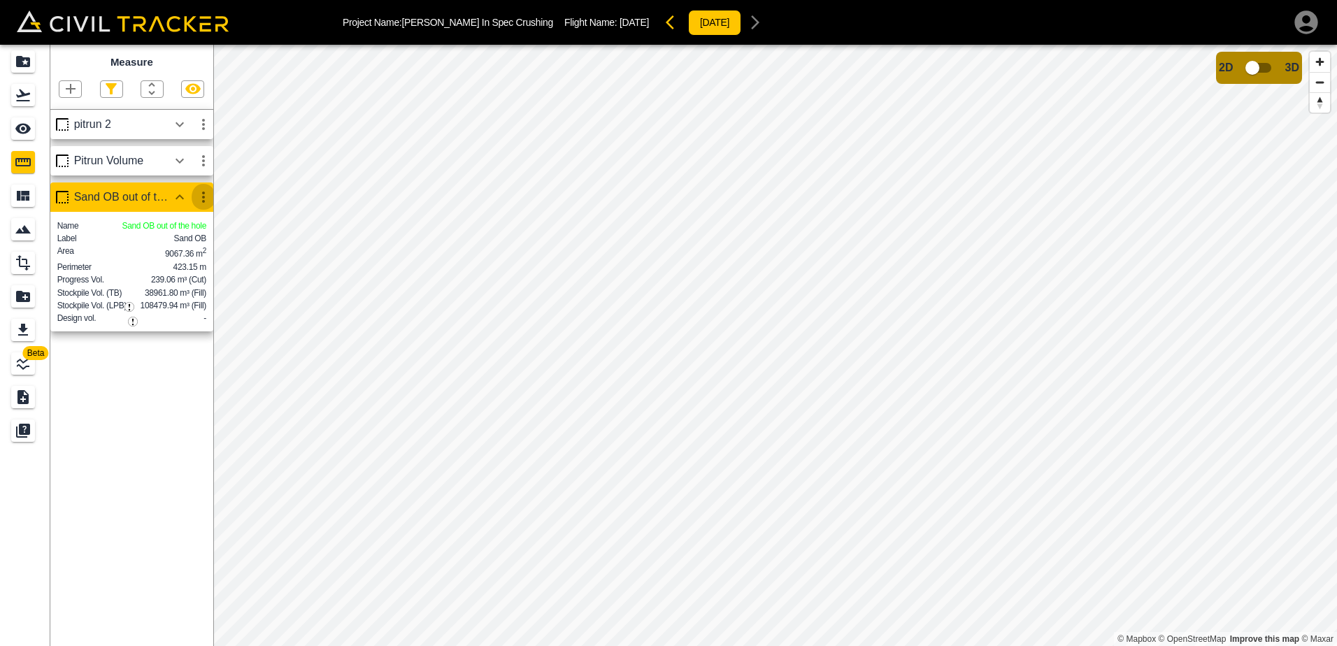
click at [203, 199] on icon "button" at bounding box center [203, 197] width 3 height 11
click at [190, 247] on h6 "Edit" at bounding box center [190, 251] width 28 height 8
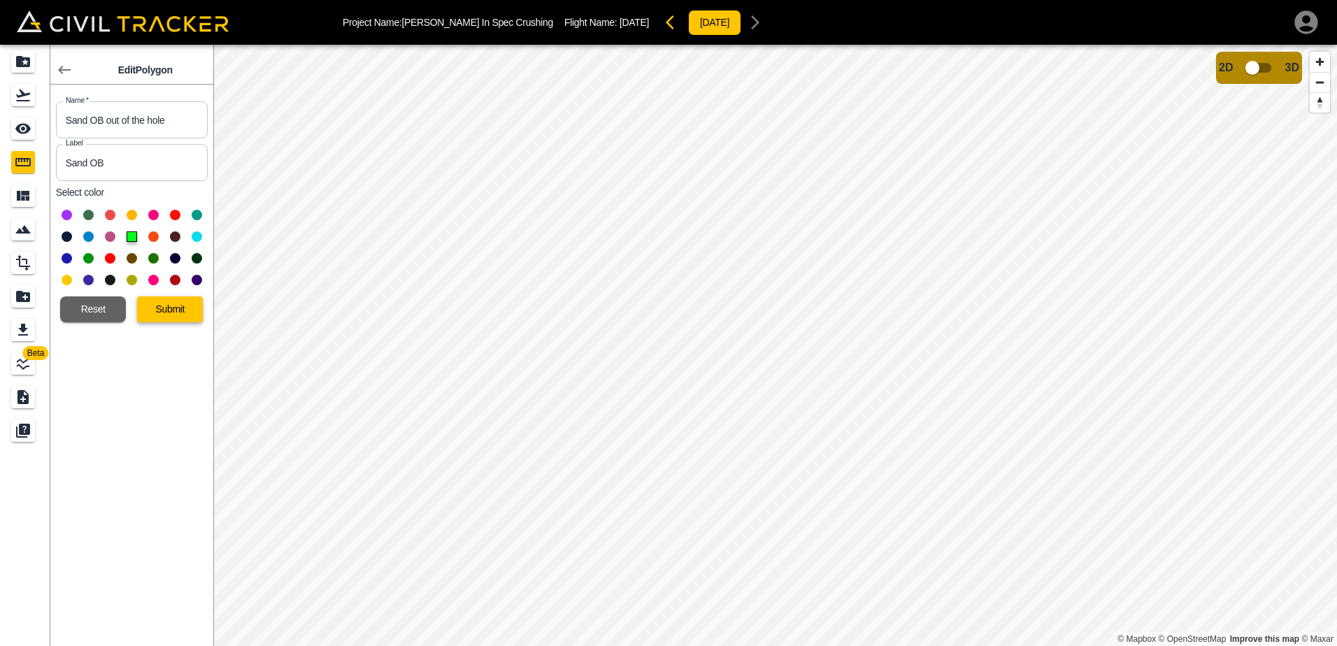
click at [183, 307] on button "Submit" at bounding box center [170, 310] width 66 height 26
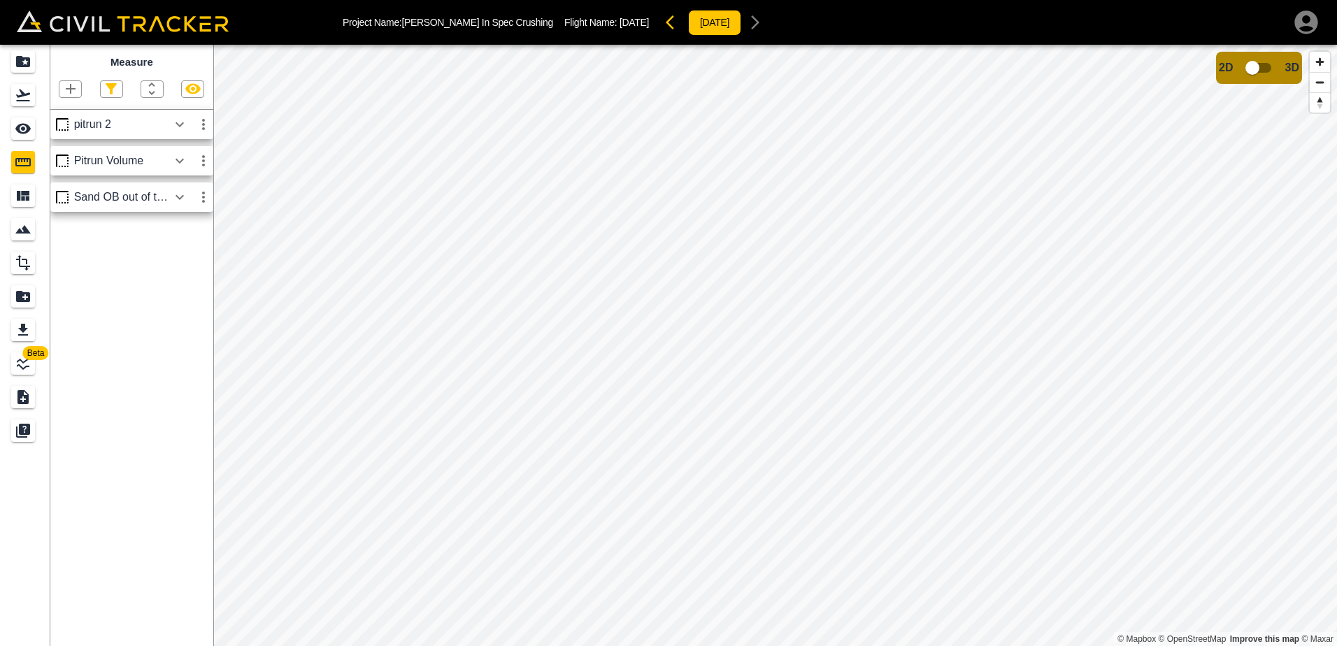
click at [181, 197] on icon "button" at bounding box center [179, 197] width 17 height 17
click at [204, 197] on icon "button" at bounding box center [203, 197] width 3 height 11
click at [190, 250] on h6 "Edit" at bounding box center [190, 251] width 28 height 8
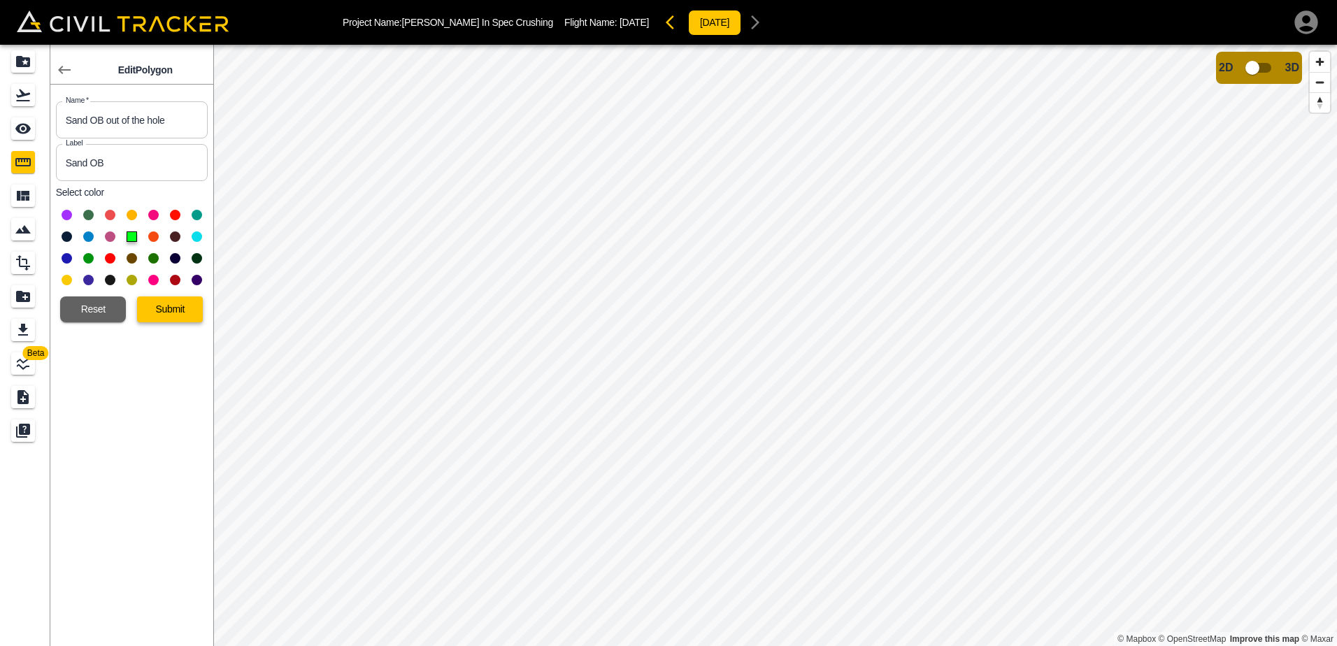
click at [195, 308] on button "Submit" at bounding box center [170, 310] width 66 height 26
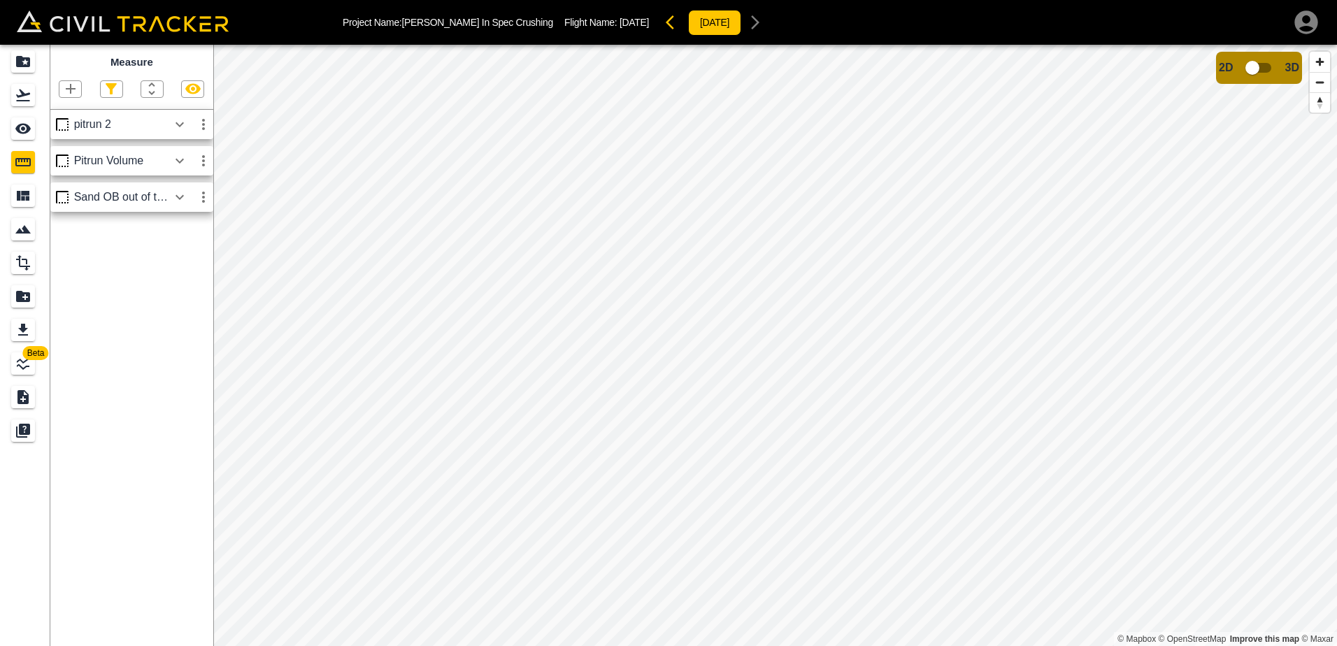
click at [179, 199] on icon "button" at bounding box center [180, 196] width 8 height 5
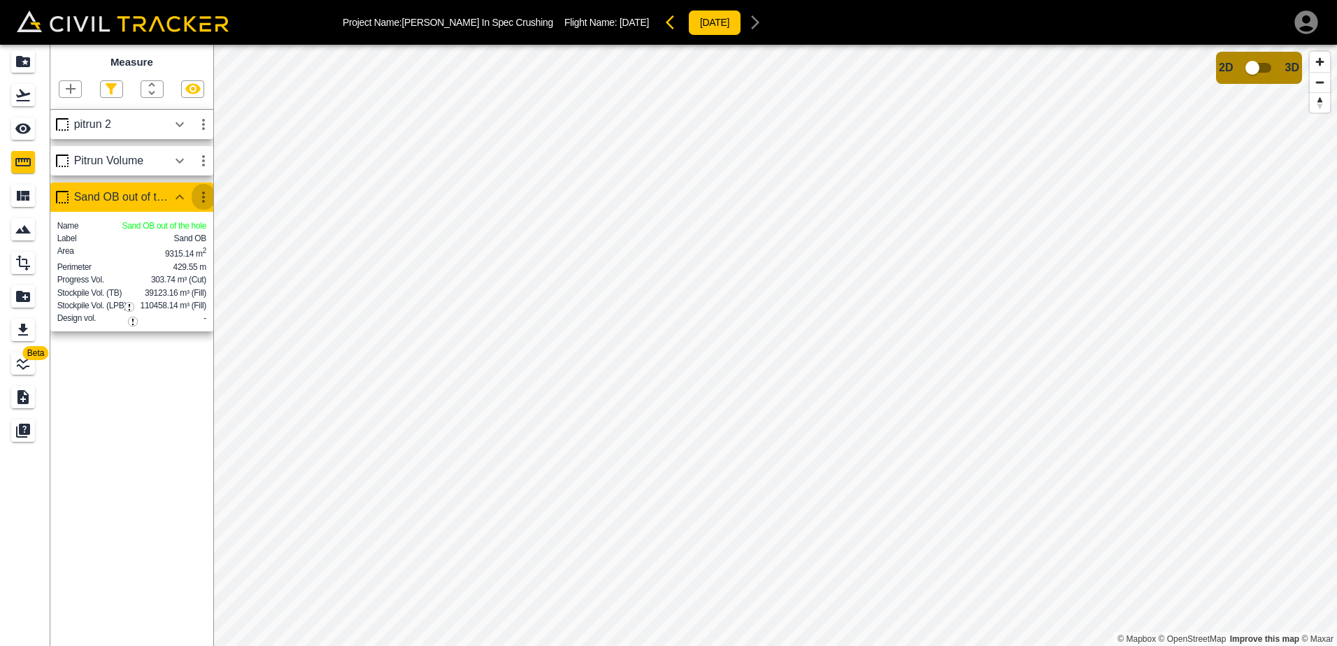
click at [206, 199] on icon "button" at bounding box center [203, 197] width 17 height 17
click at [187, 252] on h6 "Edit" at bounding box center [190, 251] width 28 height 8
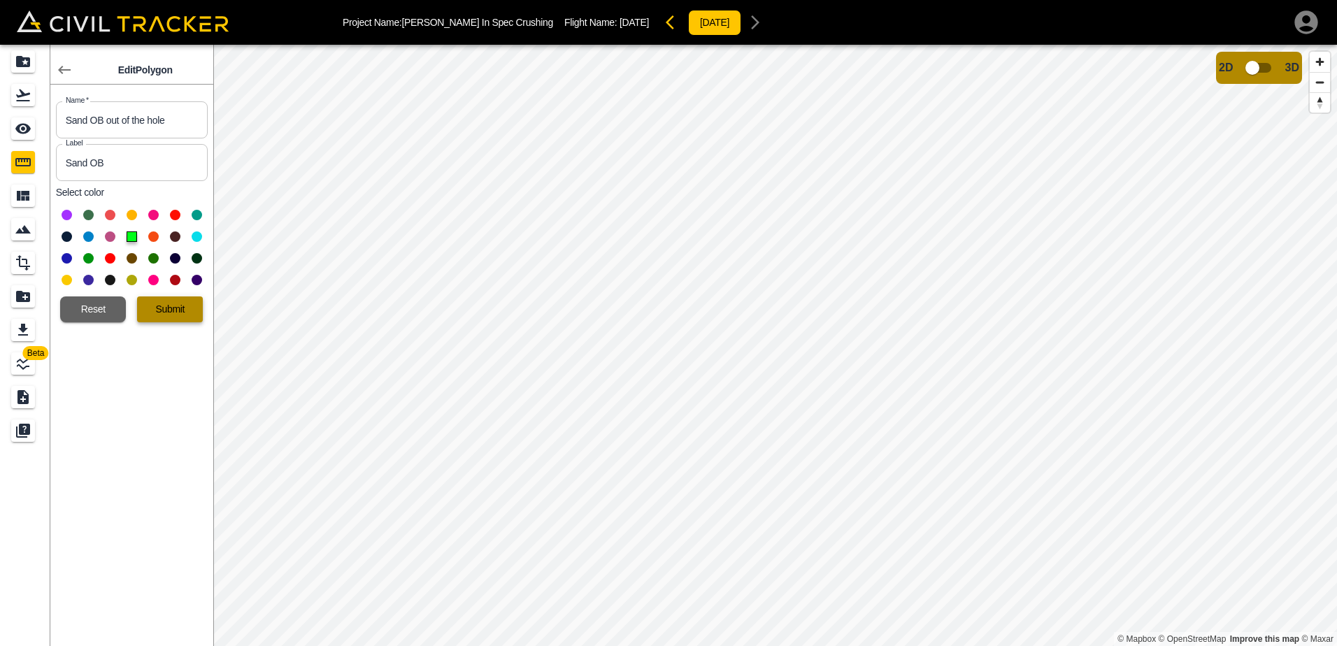
click at [183, 308] on button "Submit" at bounding box center [170, 310] width 66 height 26
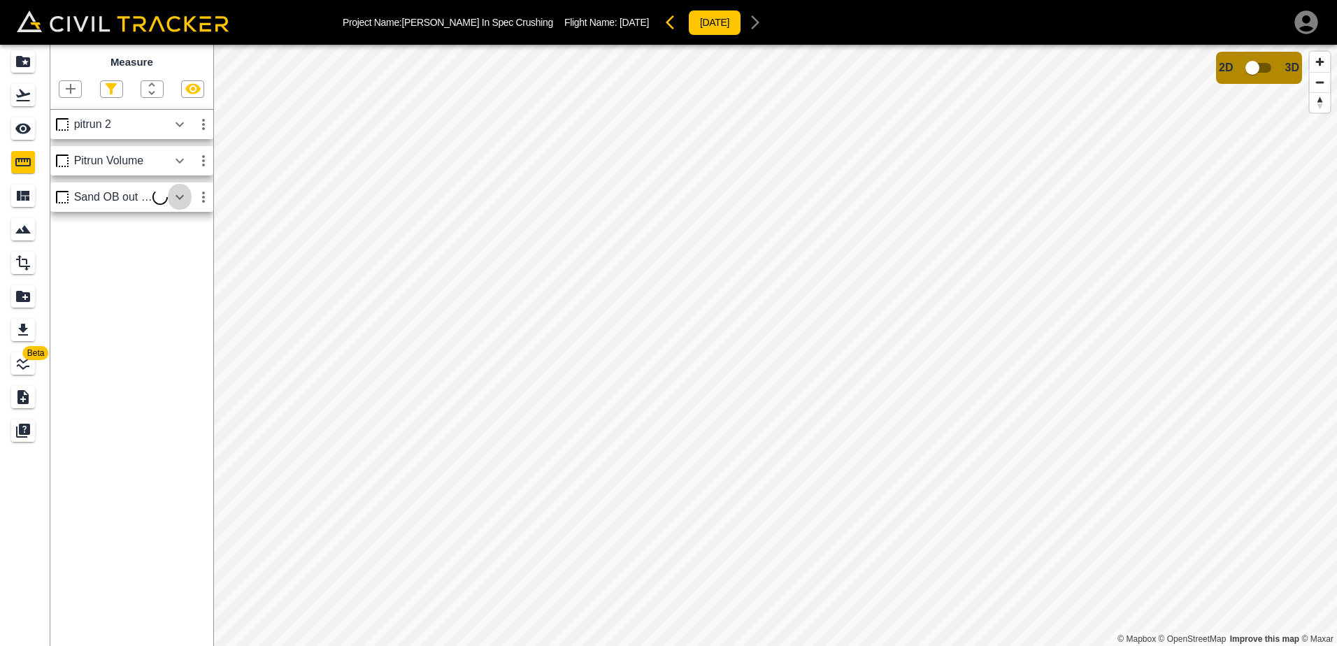
click at [180, 196] on icon "button" at bounding box center [179, 197] width 17 height 17
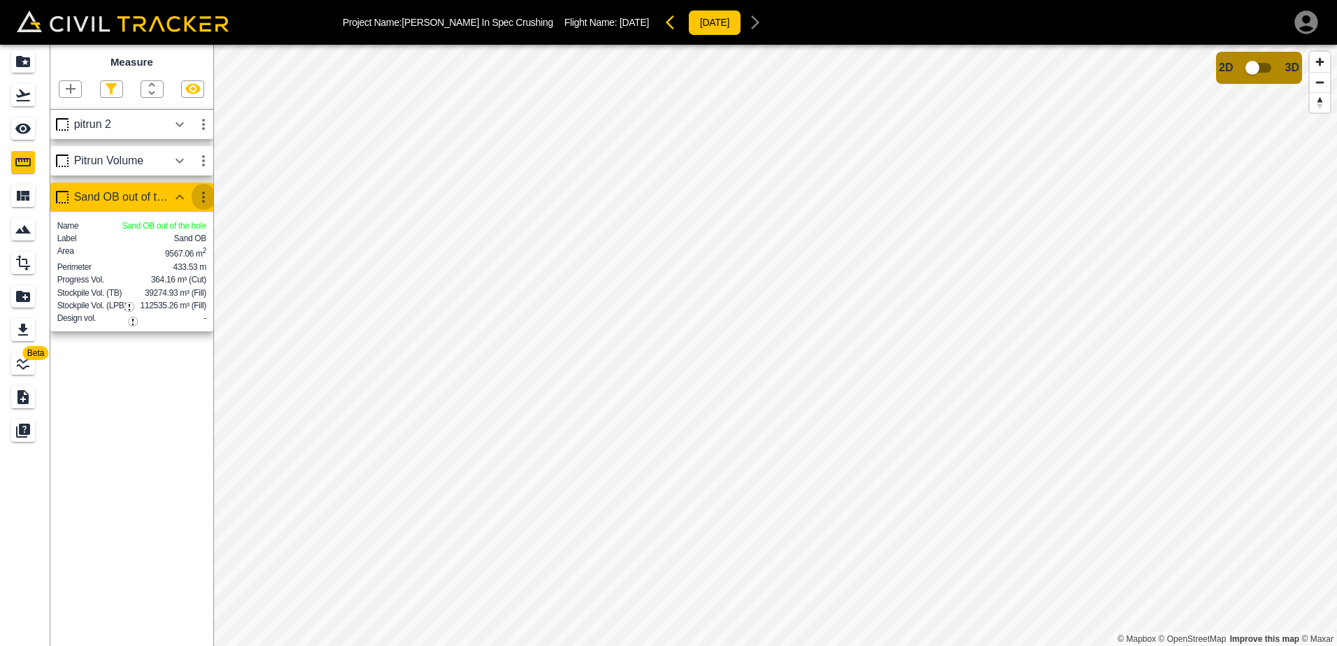
click at [201, 199] on icon "button" at bounding box center [203, 197] width 17 height 17
click at [185, 253] on h6 "Edit" at bounding box center [190, 251] width 28 height 8
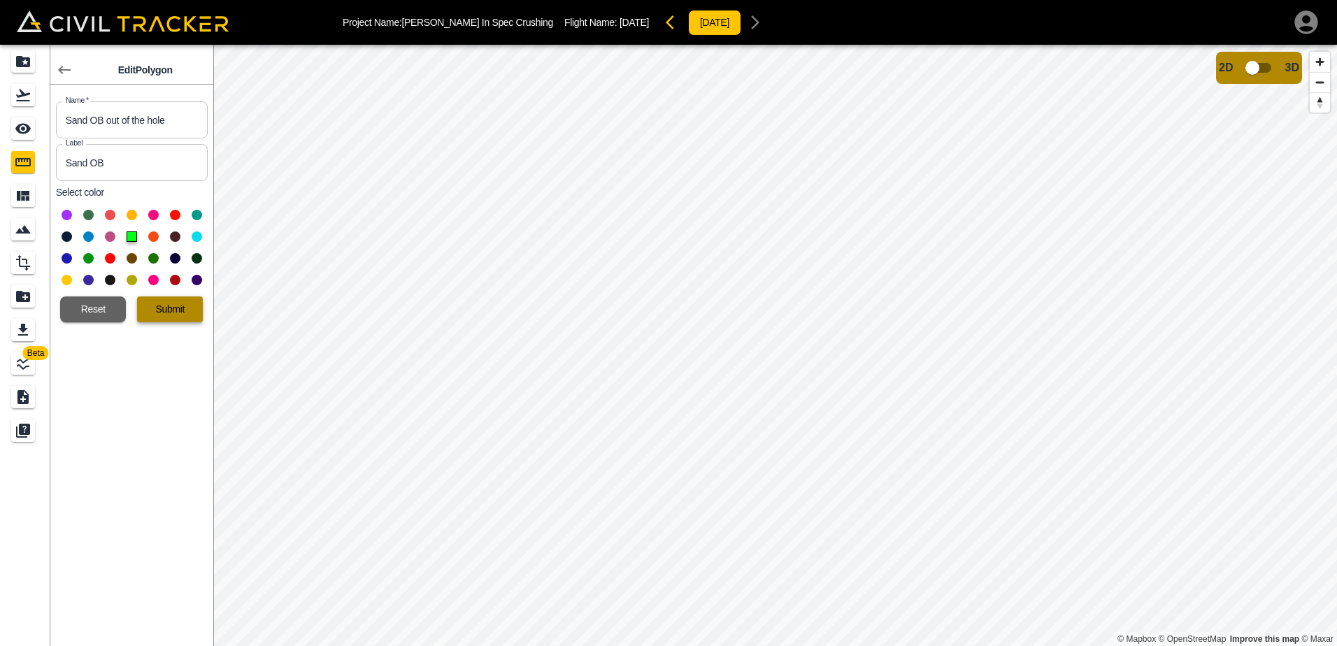
click at [168, 307] on button "Submit" at bounding box center [170, 310] width 66 height 26
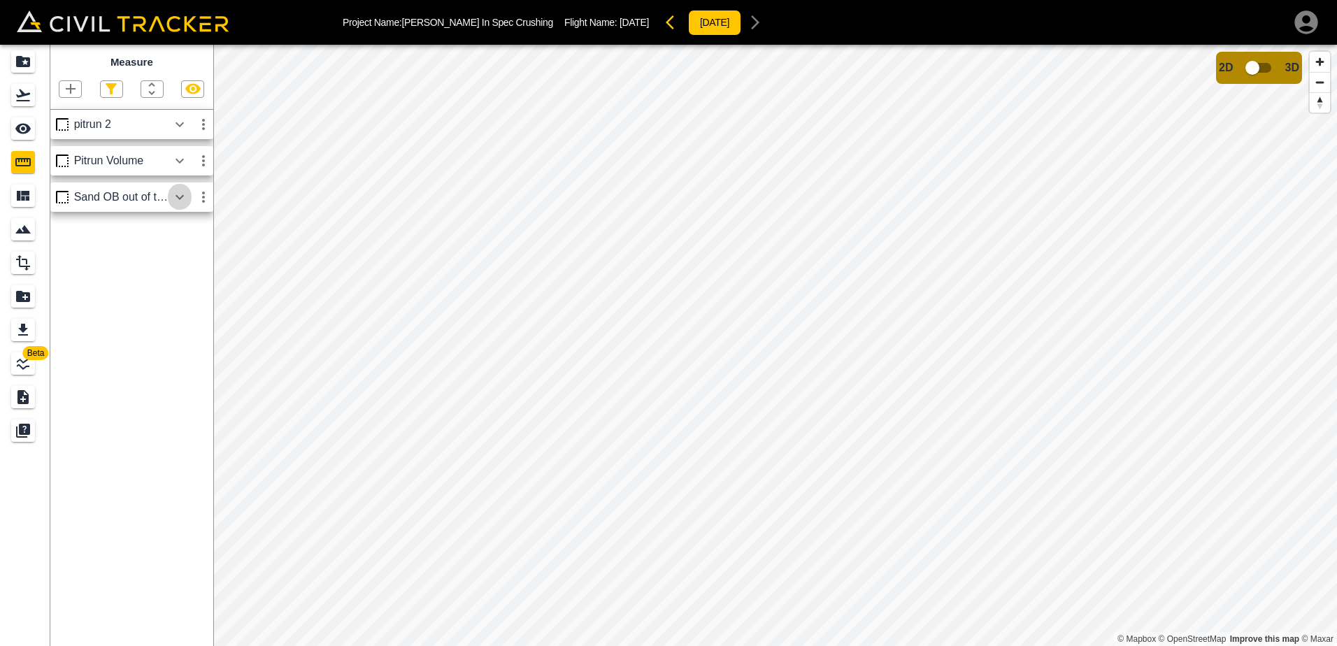
click at [181, 200] on icon "button" at bounding box center [179, 197] width 17 height 17
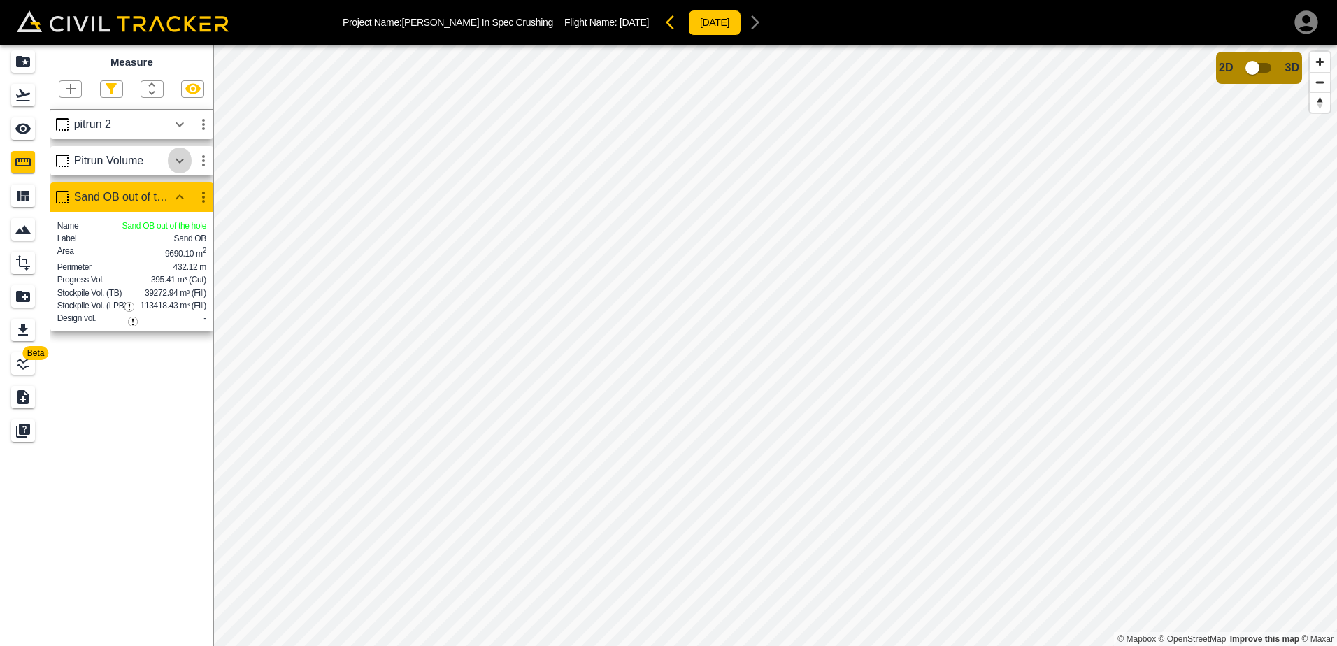
click at [182, 162] on icon "button" at bounding box center [180, 160] width 8 height 5
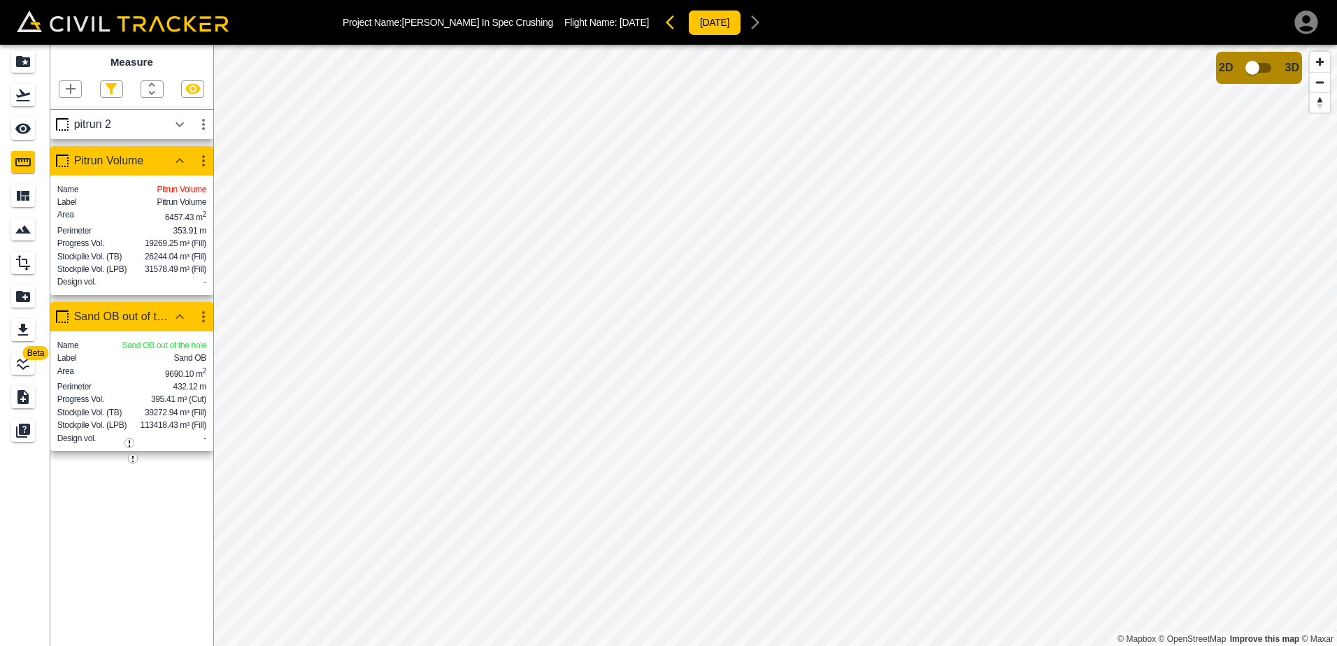
click at [179, 124] on icon "button" at bounding box center [179, 124] width 17 height 17
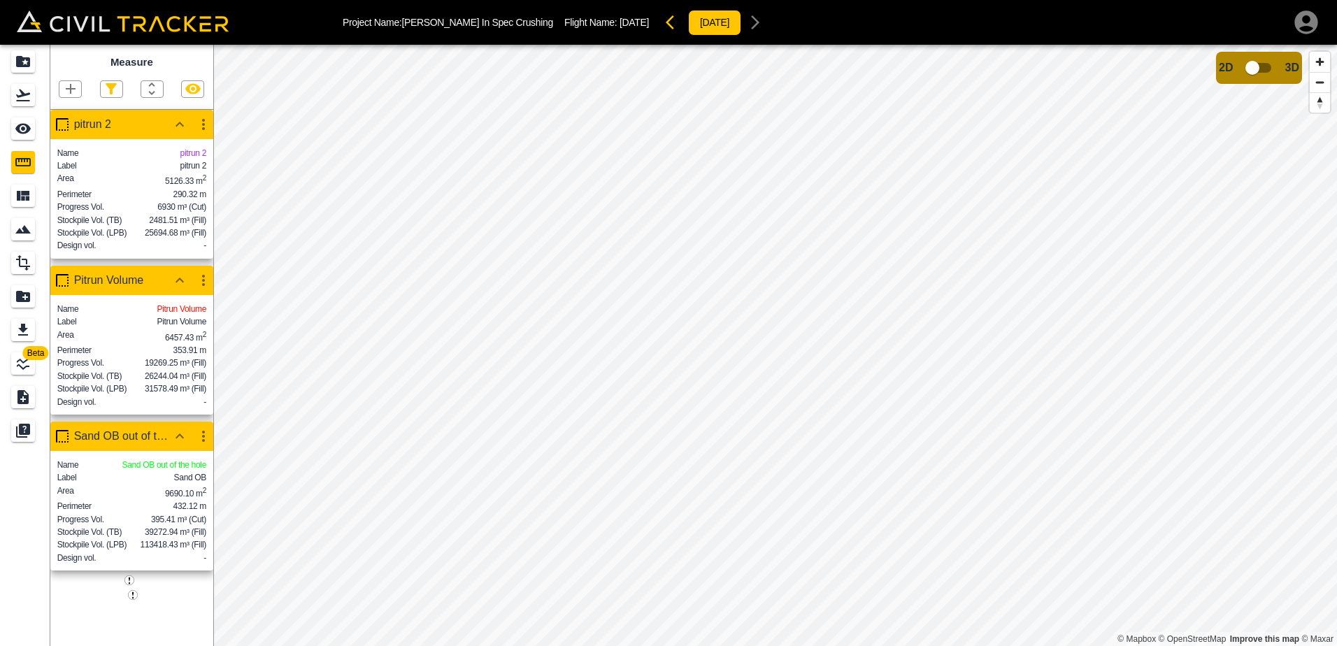
click at [203, 127] on icon "button" at bounding box center [203, 124] width 17 height 17
click at [182, 199] on h6 "Delete" at bounding box center [190, 201] width 28 height 8
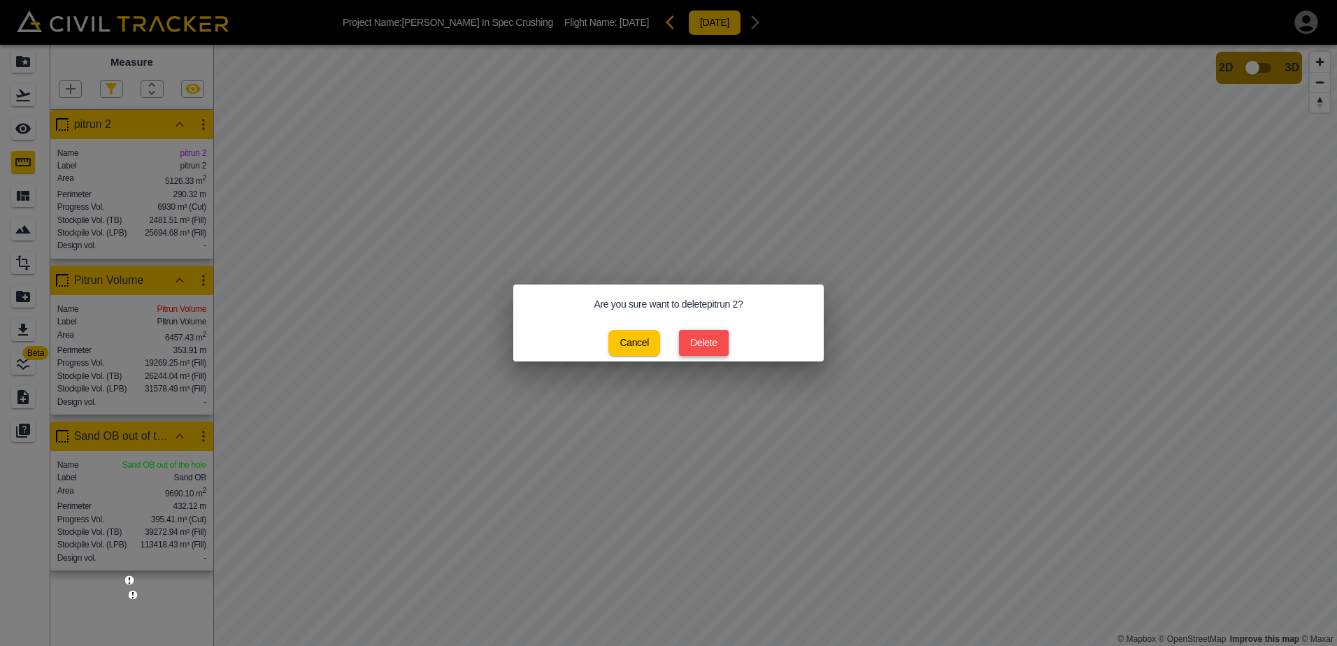
click at [705, 342] on button "Delete" at bounding box center [704, 343] width 50 height 26
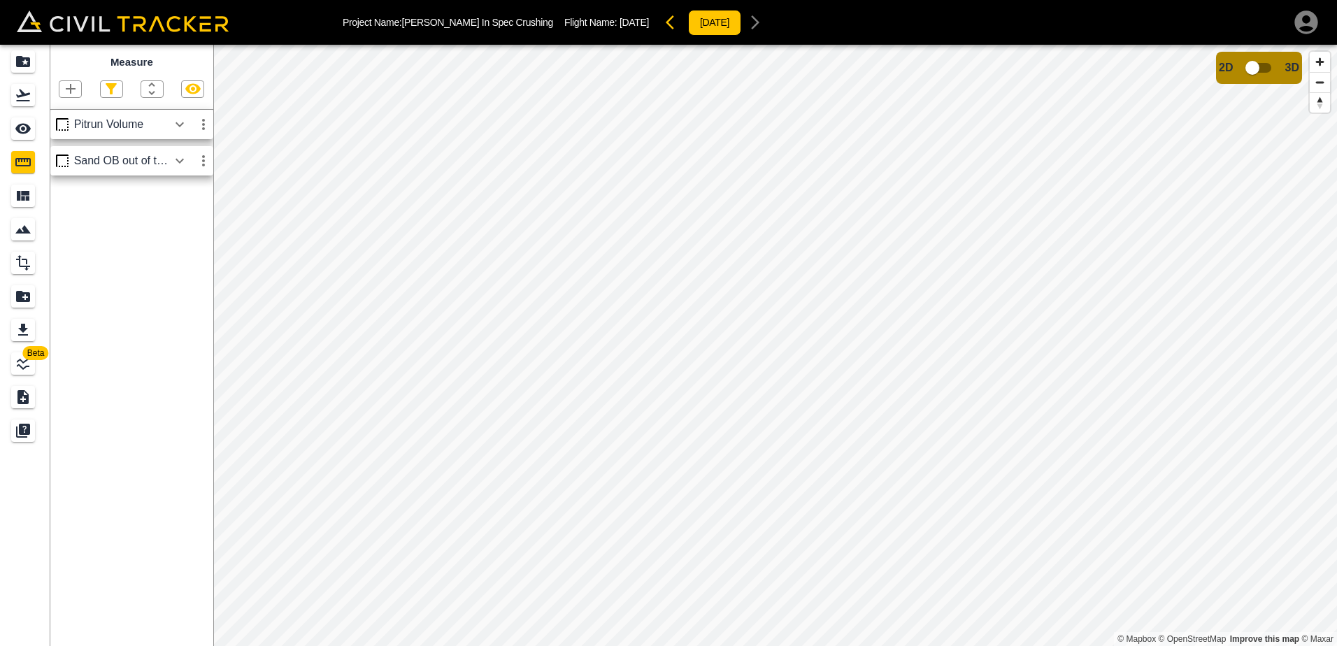
click at [178, 162] on icon "button" at bounding box center [180, 160] width 8 height 5
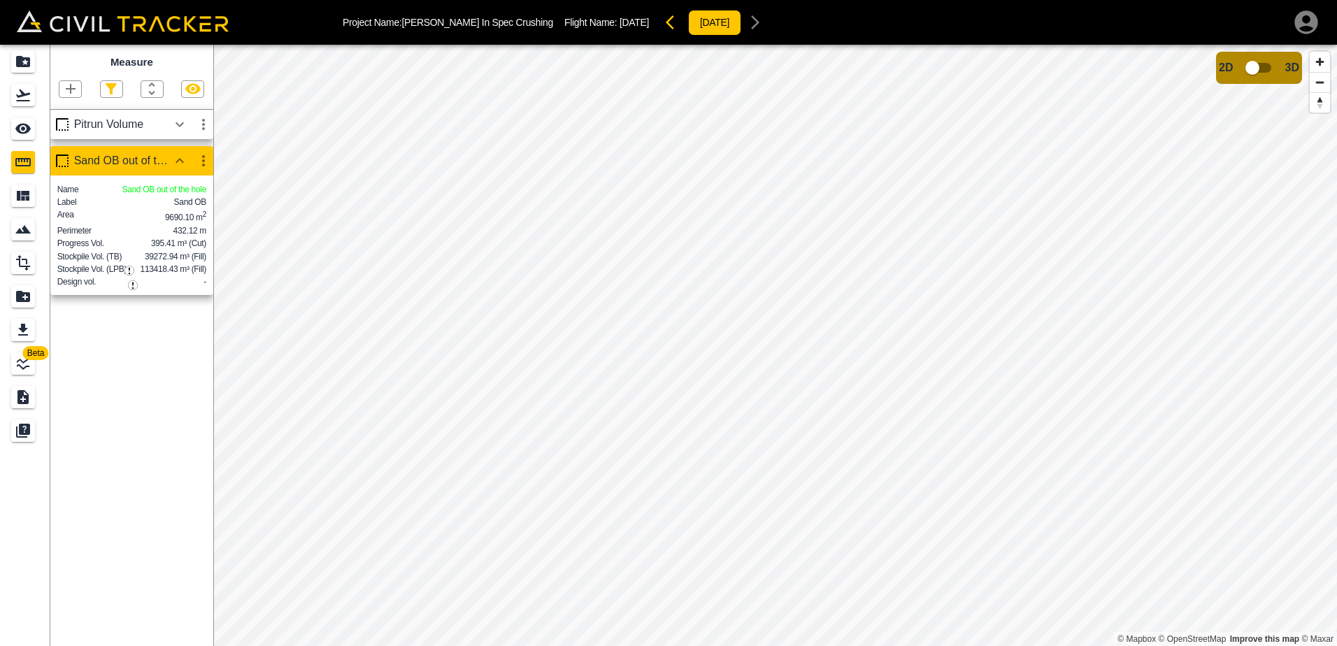
click at [184, 127] on icon "button" at bounding box center [179, 124] width 17 height 17
